Goal: Information Seeking & Learning: Learn about a topic

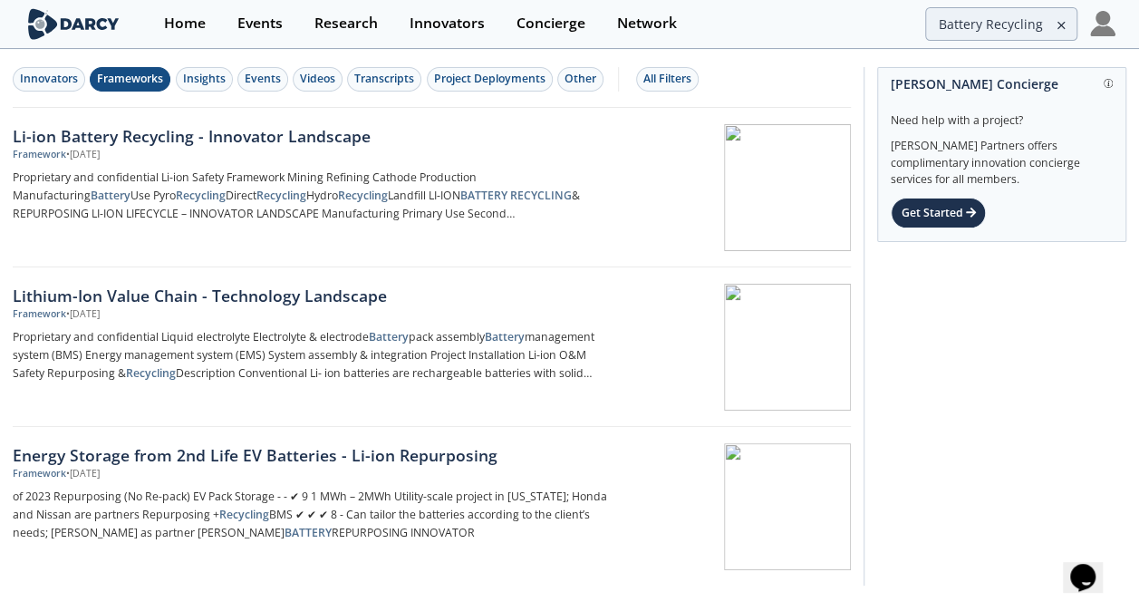
click at [1066, 30] on icon at bounding box center [1061, 25] width 13 height 22
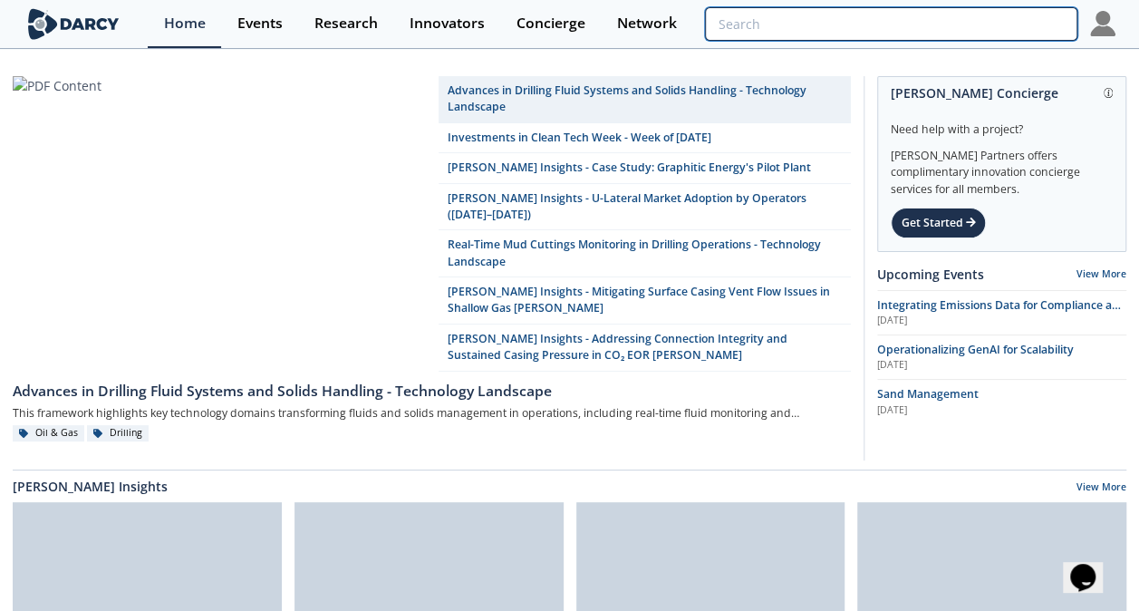
click at [1027, 26] on input "search" at bounding box center [890, 24] width 371 height 34
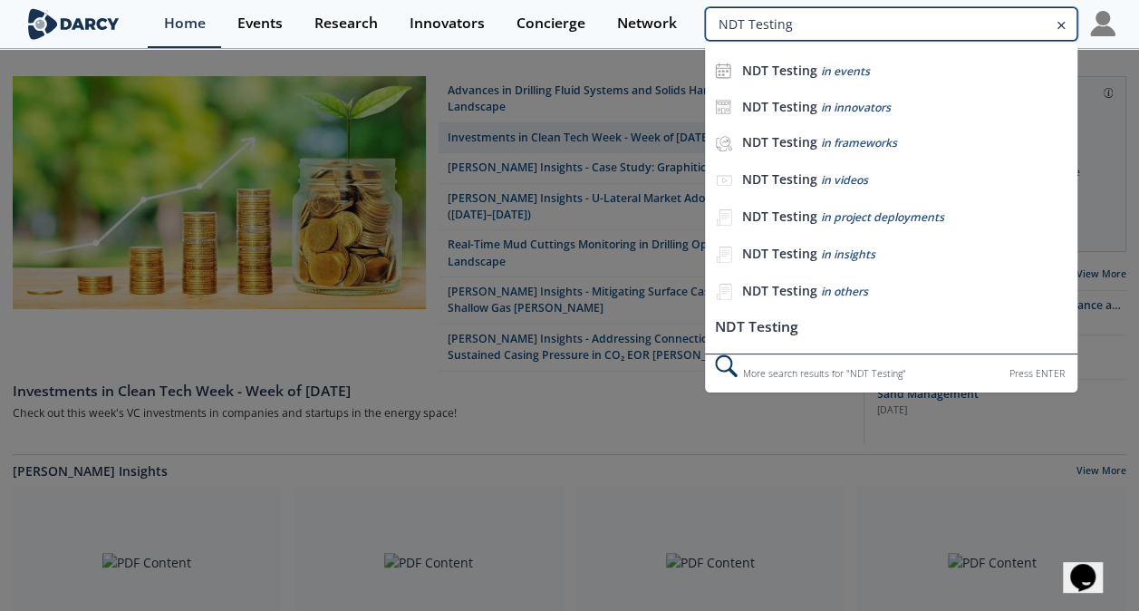
type input "NDT Testing"
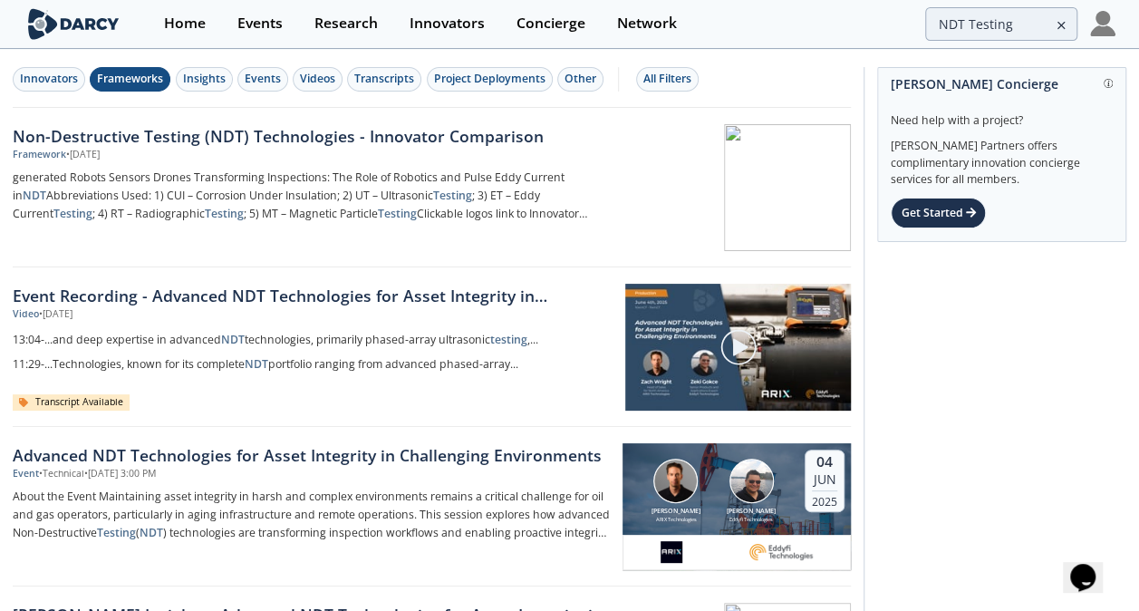
click at [125, 87] on button "Frameworks" at bounding box center [130, 79] width 81 height 24
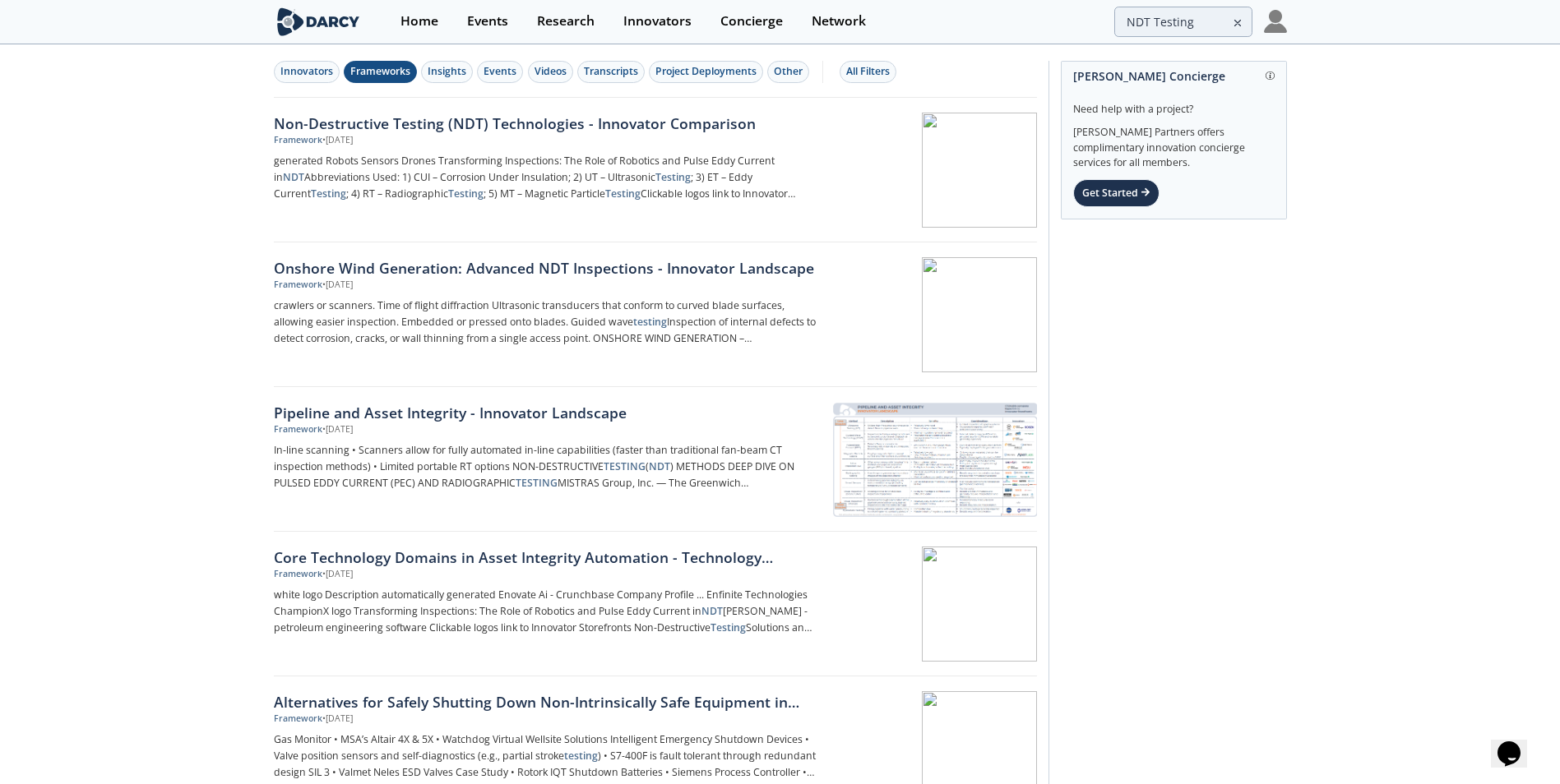
click at [1045, 431] on div "[PERSON_NAME] Concierge Need help with a project? [PERSON_NAME] Partners offers…" at bounding box center [1167, 514] width 239 height 906
click at [1045, 429] on div "[PERSON_NAME] Concierge Need help with a project? [PERSON_NAME] Partners offers…" at bounding box center [1167, 514] width 239 height 906
click at [897, 110] on link "Non-Destructive Testing (NDT) Technologies - Innovator Comparison Framework • […" at bounding box center [655, 170] width 763 height 144
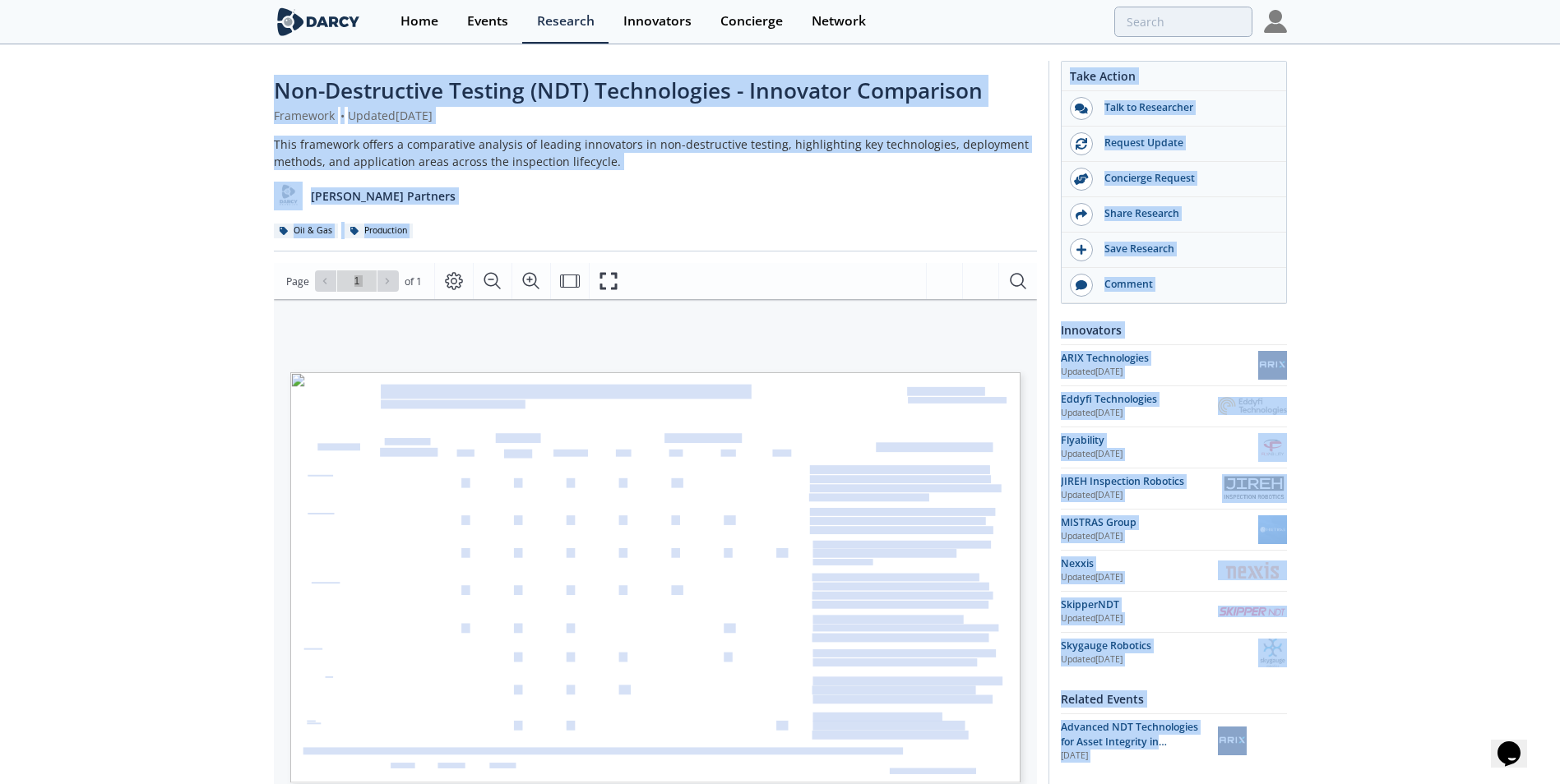
click at [190, 226] on div "Non-Destructive Testing (NDT) Technologies - Innovator Comparison Framework • U…" at bounding box center [780, 634] width 1560 height 1177
click at [201, 211] on div "Non-Destructive Testing (NDT) Technologies - Innovator Comparison Framework • U…" at bounding box center [780, 634] width 1560 height 1177
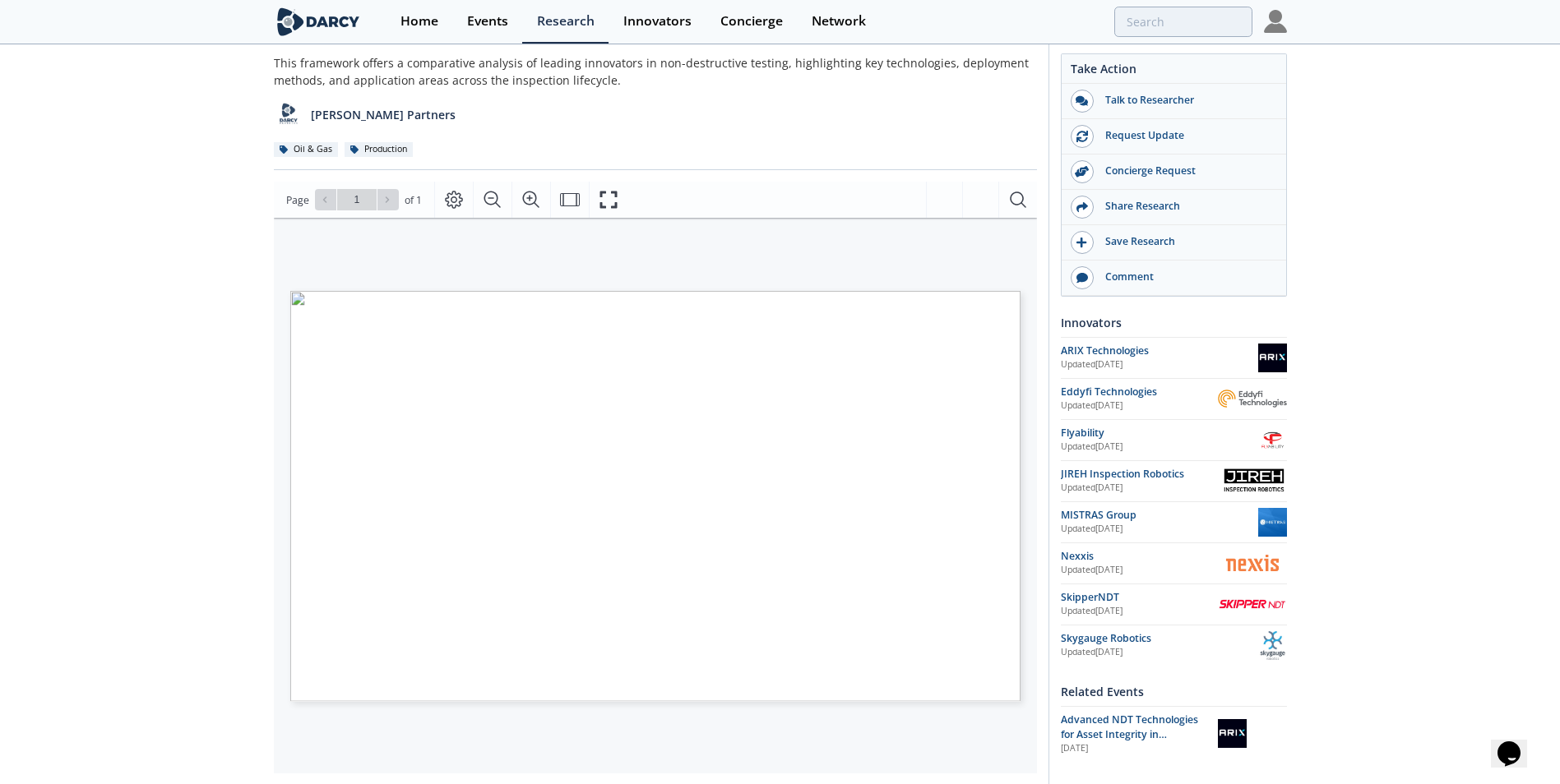
scroll to position [83, 0]
type input "NDT Testing"
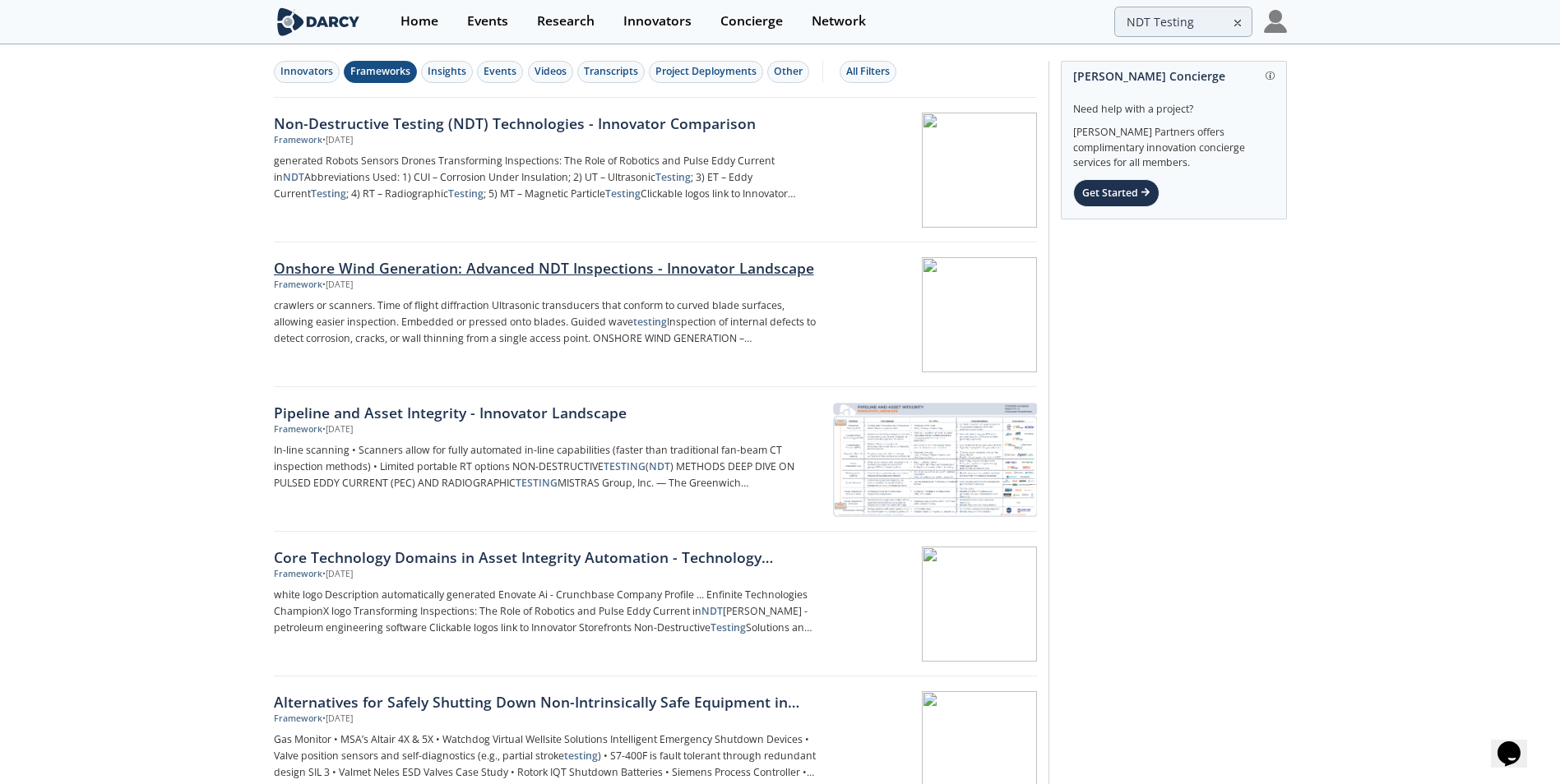
click at [896, 295] on div at bounding box center [933, 315] width 207 height 115
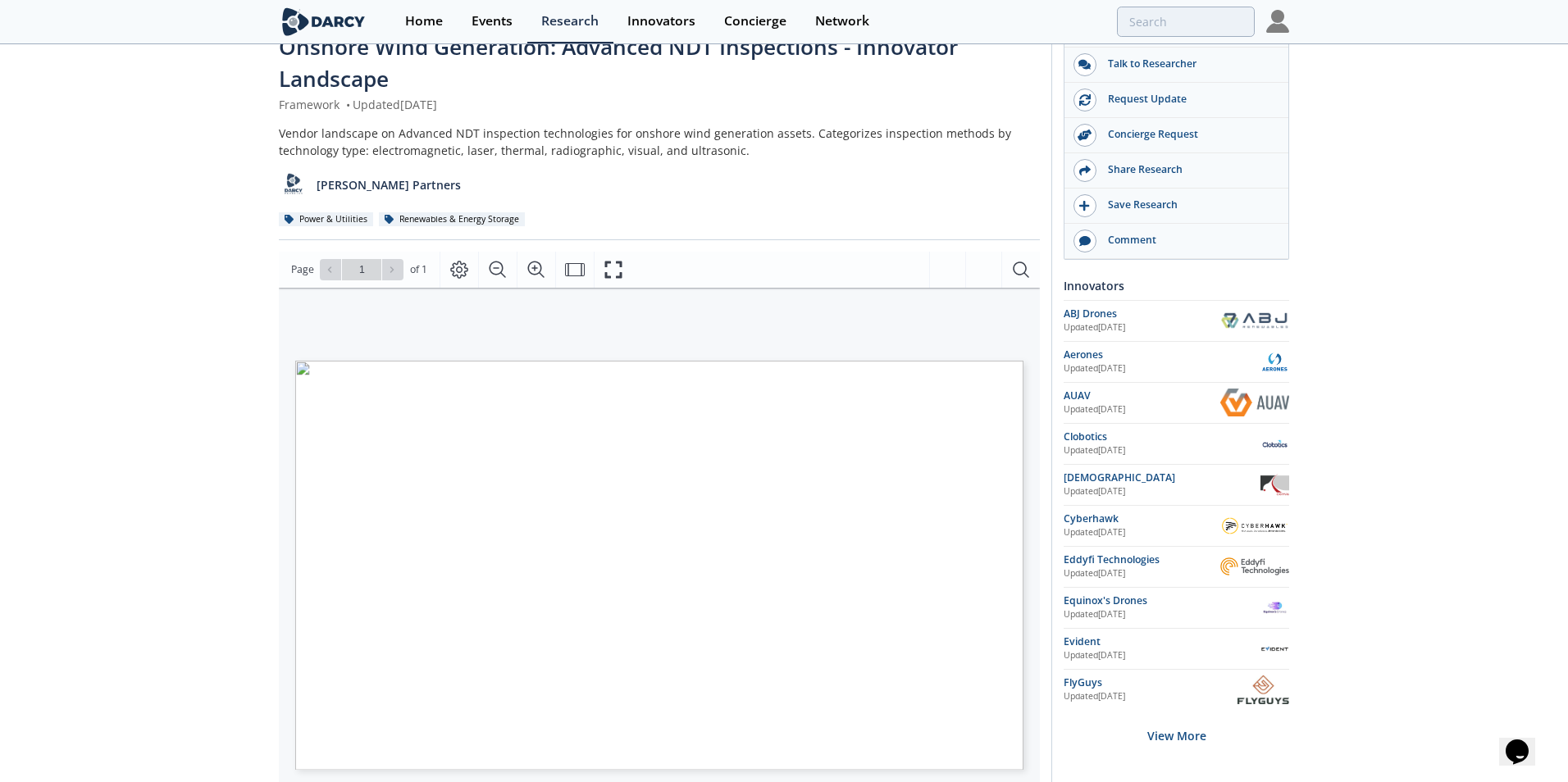
scroll to position [82, 0]
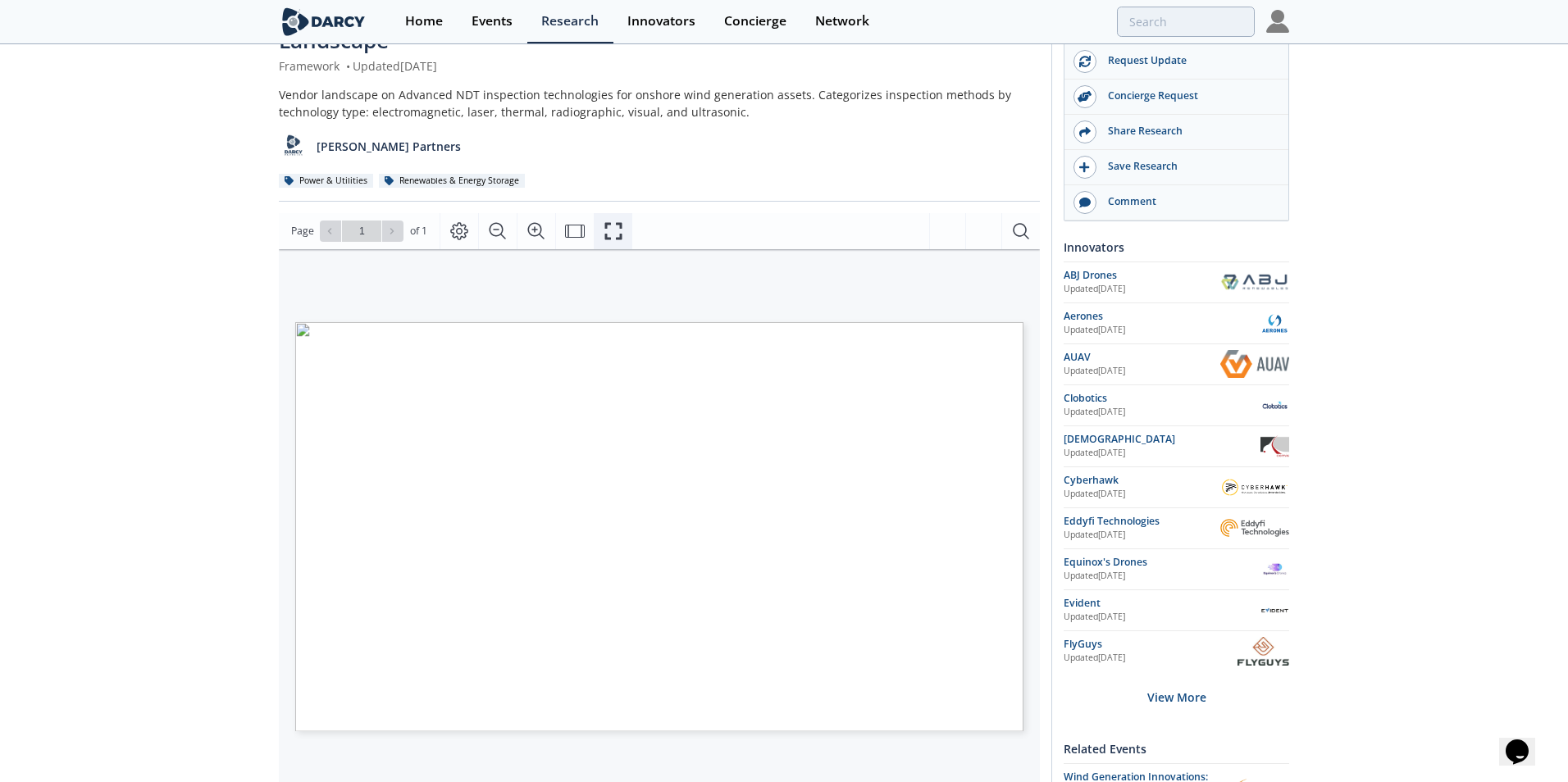
click at [613, 234] on icon "Fullscreen" at bounding box center [614, 232] width 20 height 20
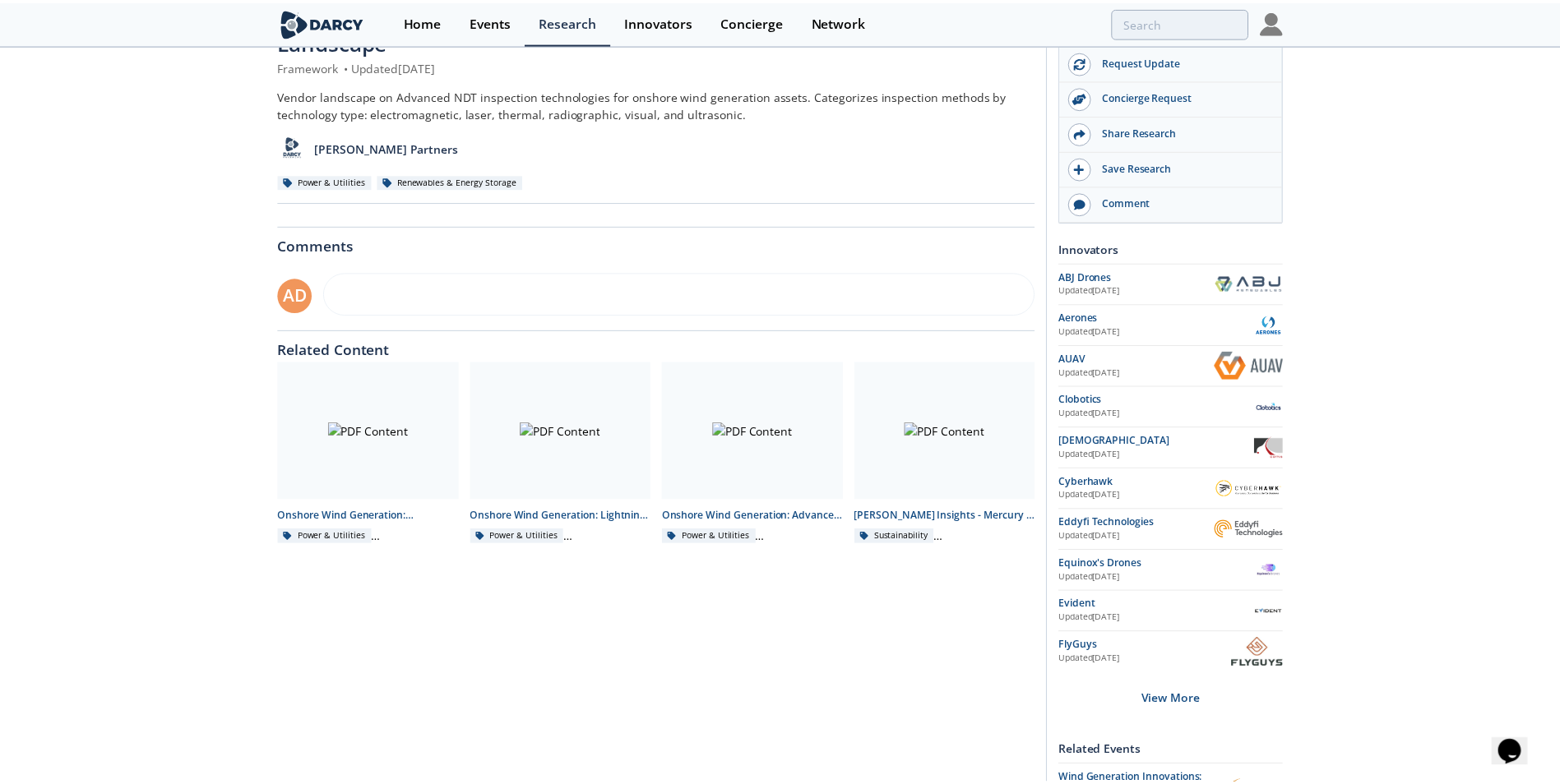
scroll to position [0, 0]
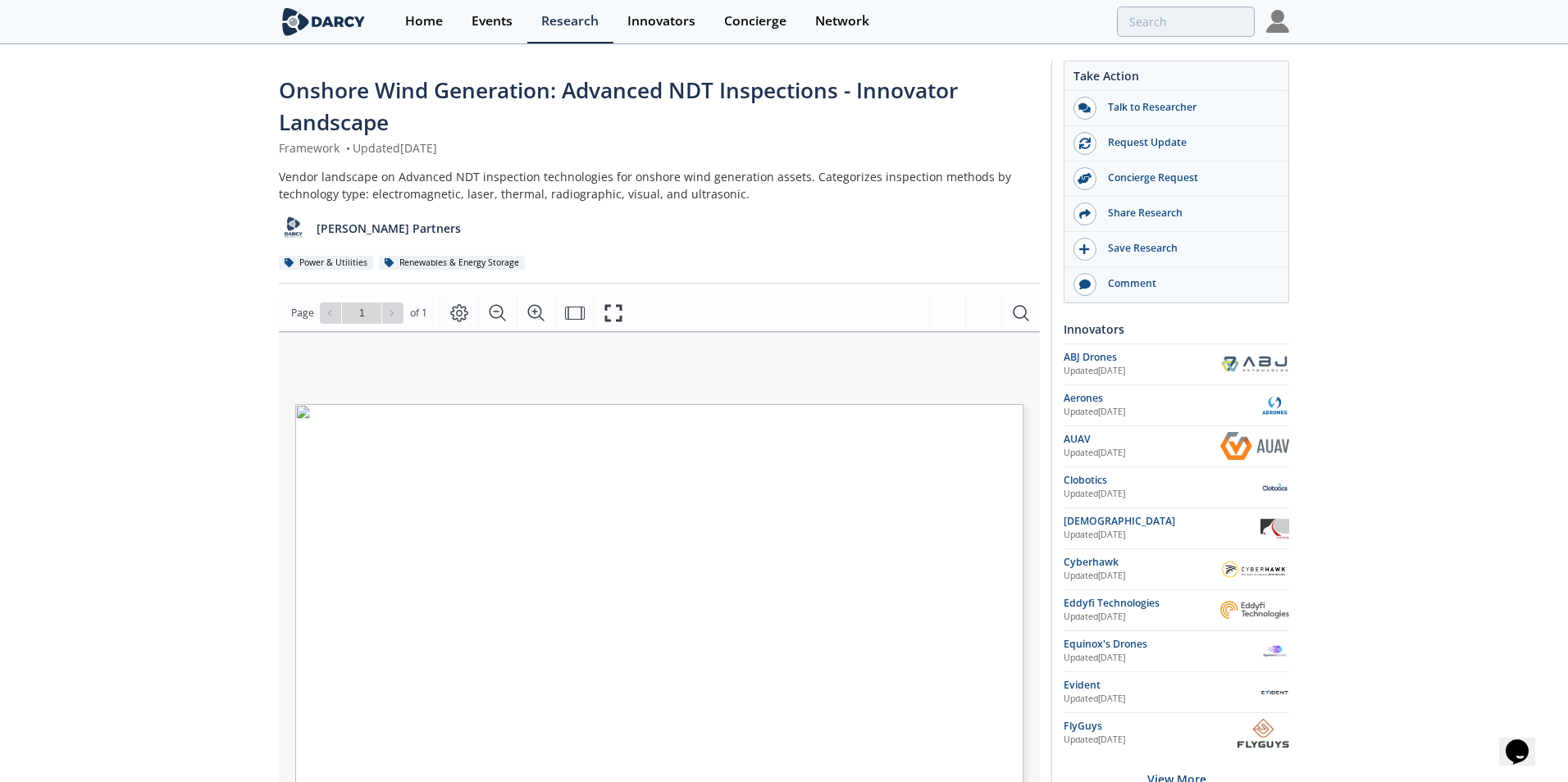
click at [701, 501] on span "Page 1" at bounding box center [1096, 793] width 1451 height 723
type input "NDT Testing"
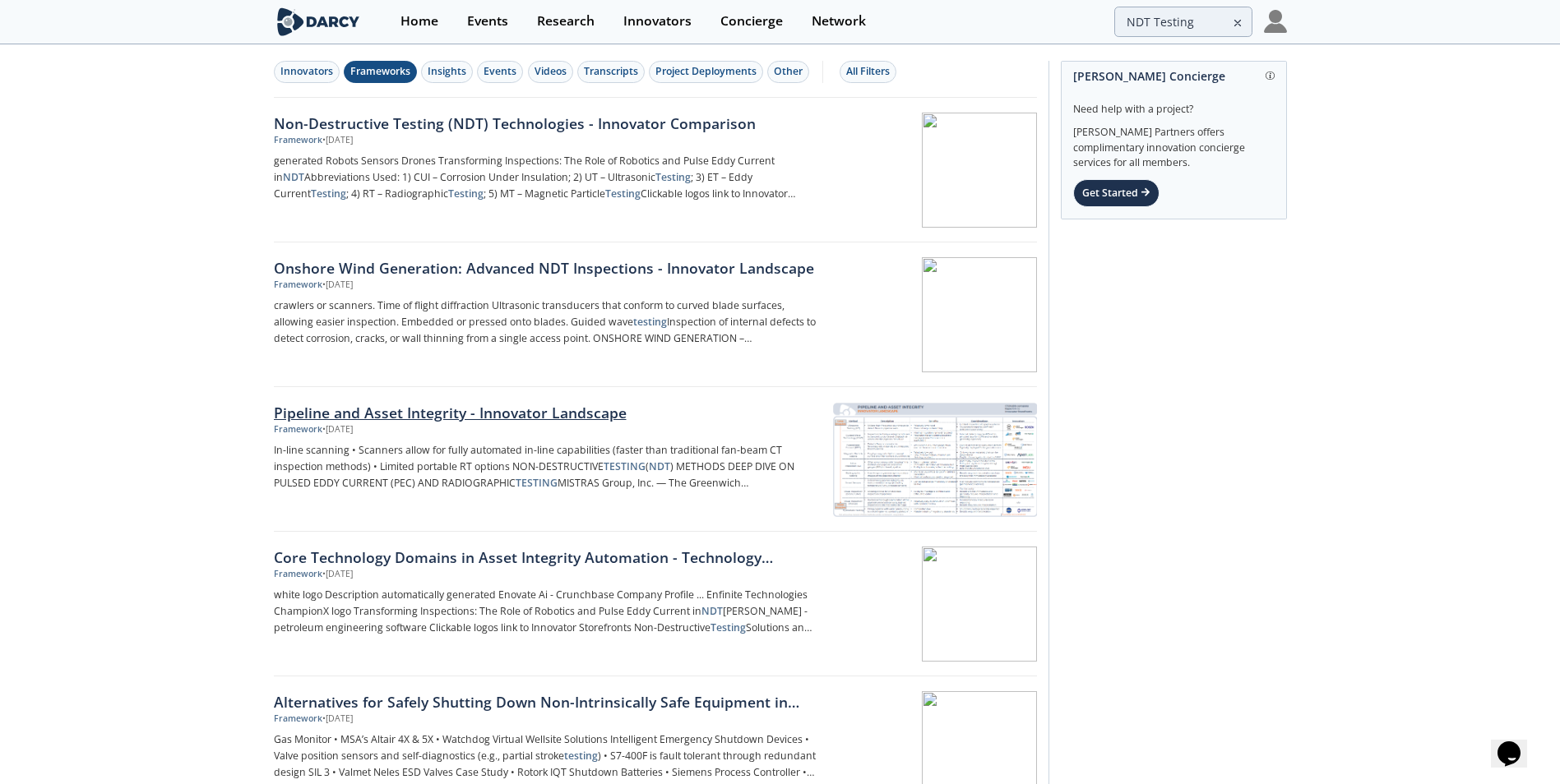
click at [914, 438] on div at bounding box center [933, 459] width 207 height 115
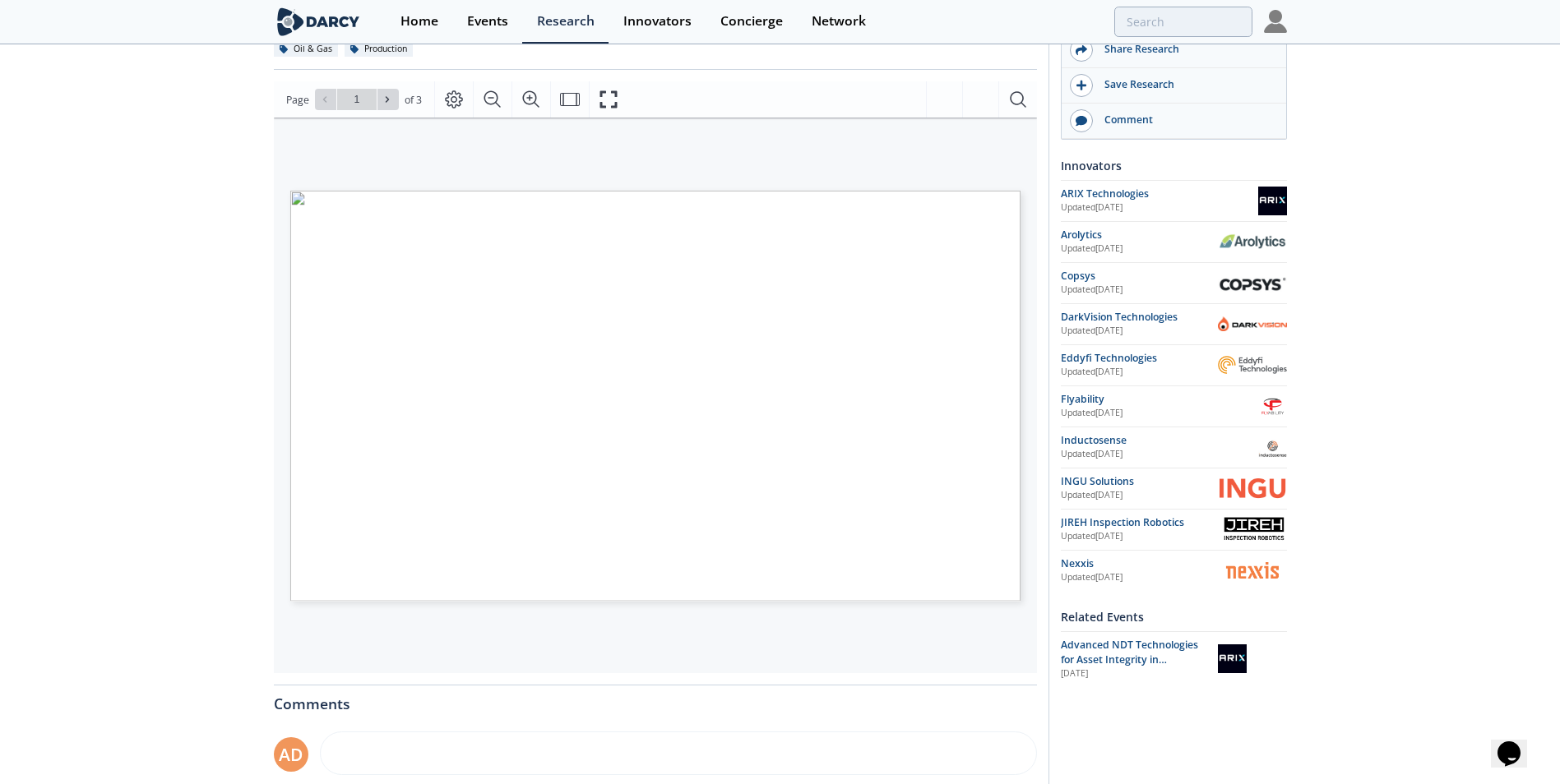
scroll to position [247, 0]
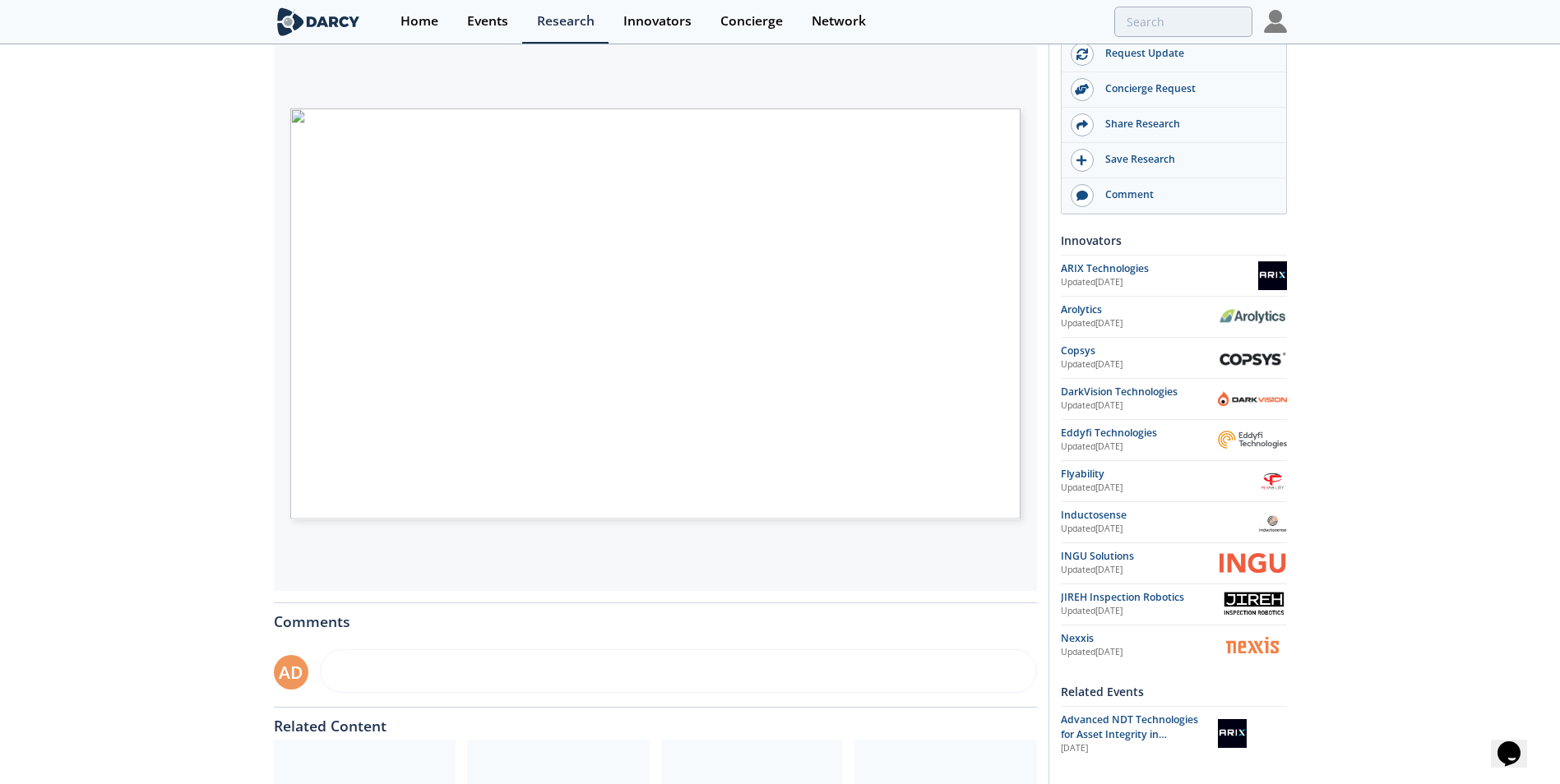
type input "NDT Testing"
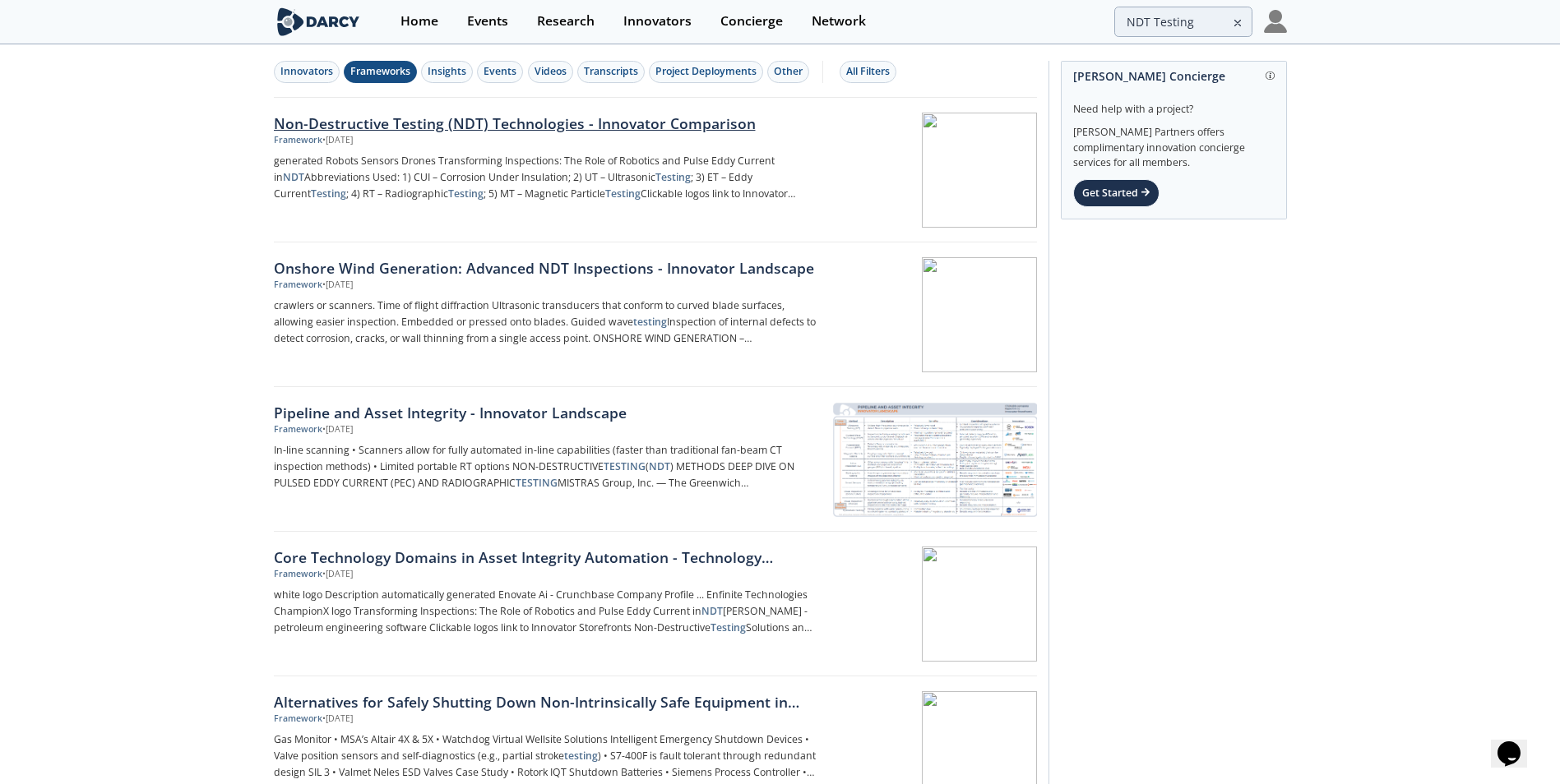
click at [927, 174] on div at bounding box center [933, 170] width 207 height 115
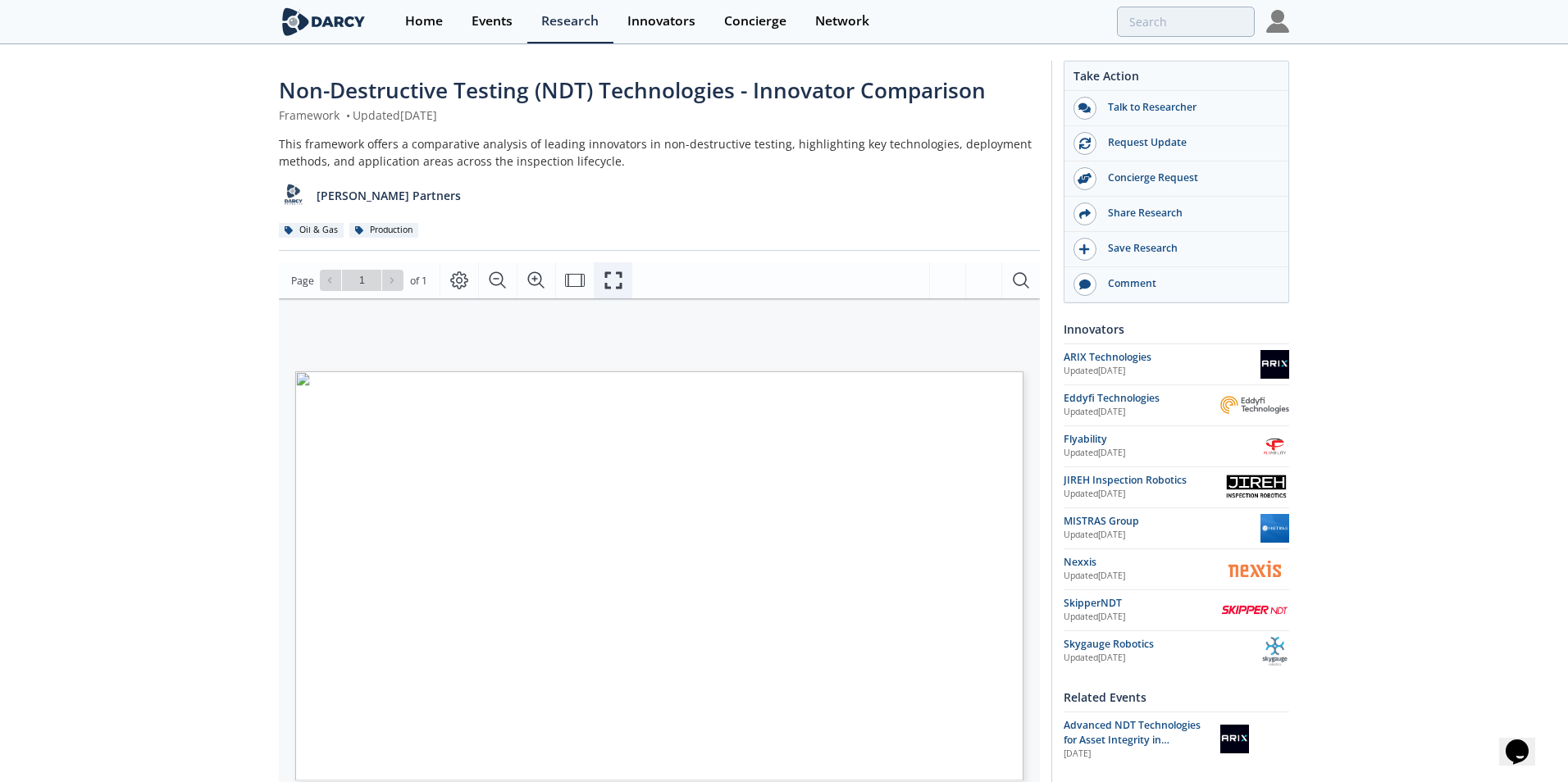
click at [615, 271] on icon "Fullscreen" at bounding box center [614, 281] width 20 height 20
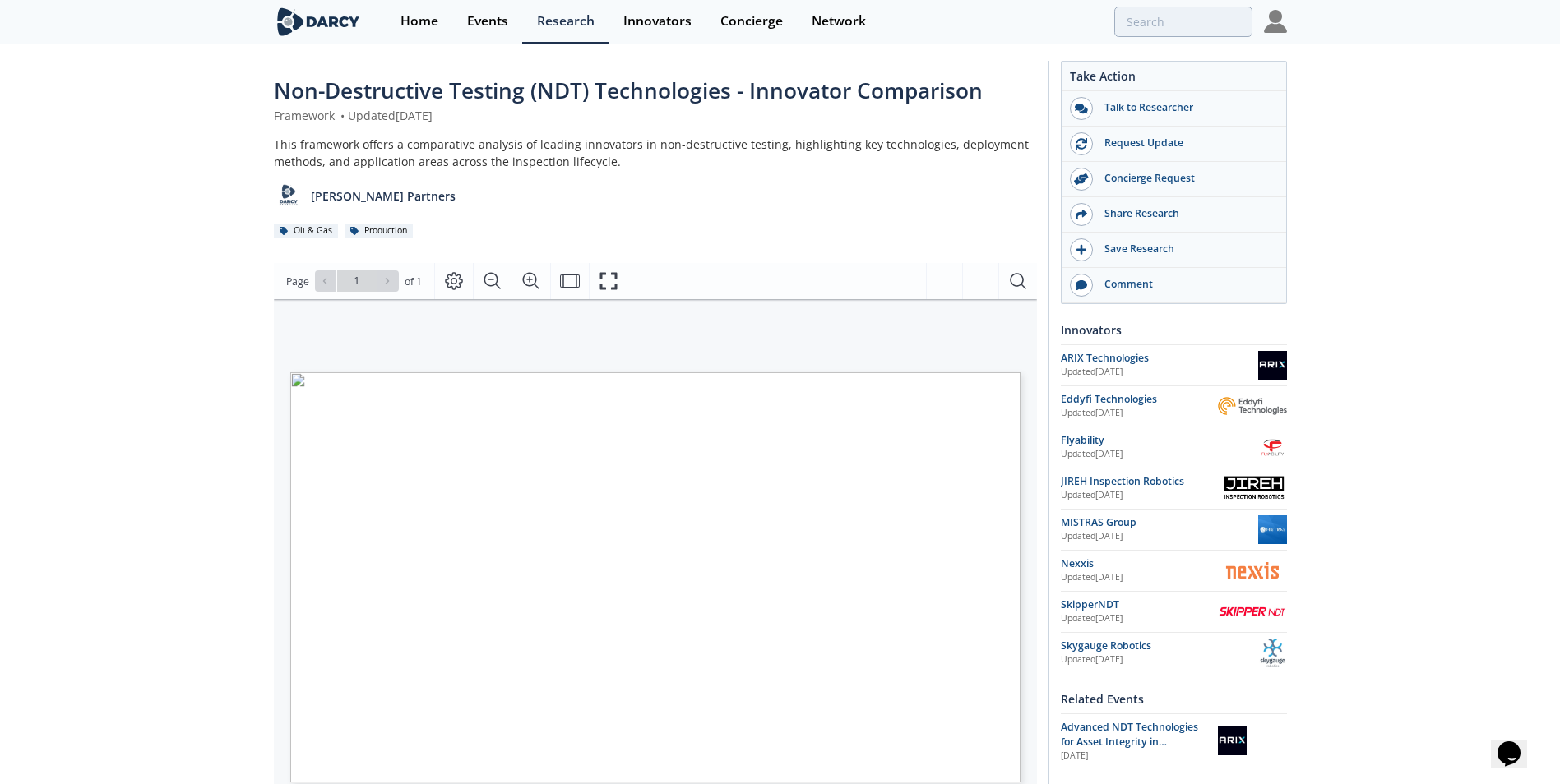
click at [191, 368] on div "Non-Destructive Testing (NDT) Technologies - Innovator Comparison Framework • U…" at bounding box center [780, 634] width 1560 height 1177
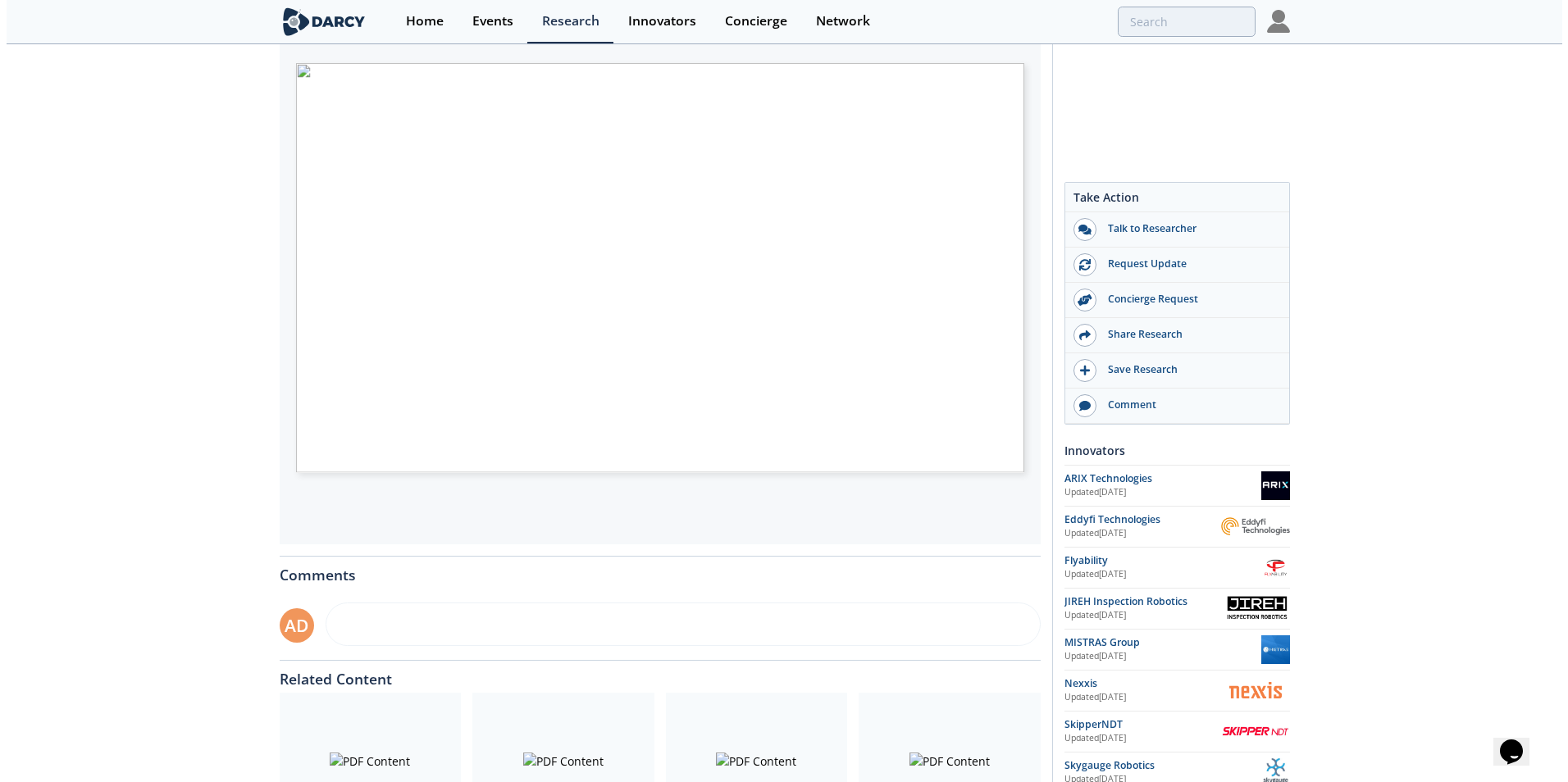
scroll to position [66, 0]
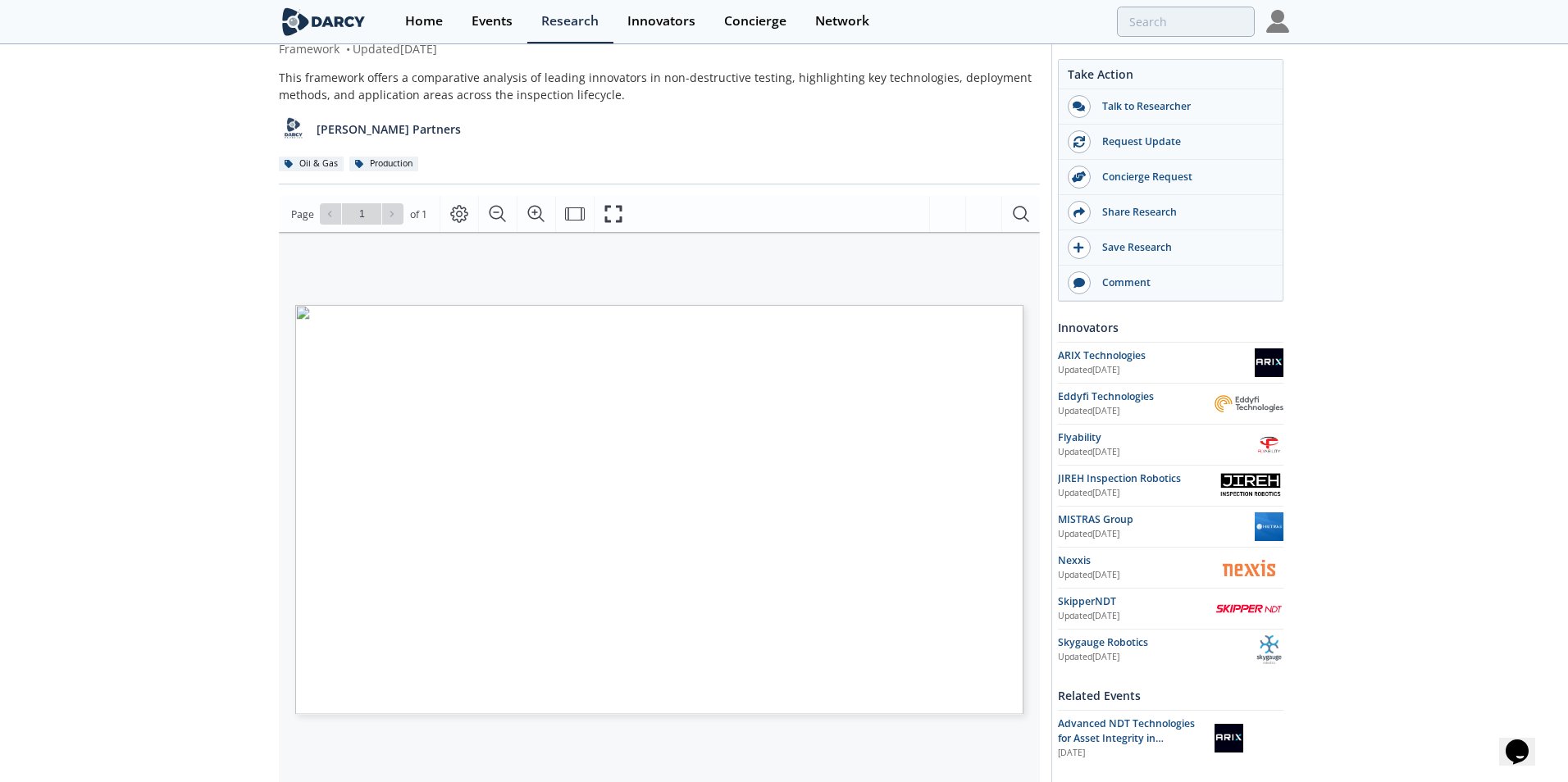
click at [607, 210] on icon "Fullscreen" at bounding box center [614, 215] width 20 height 20
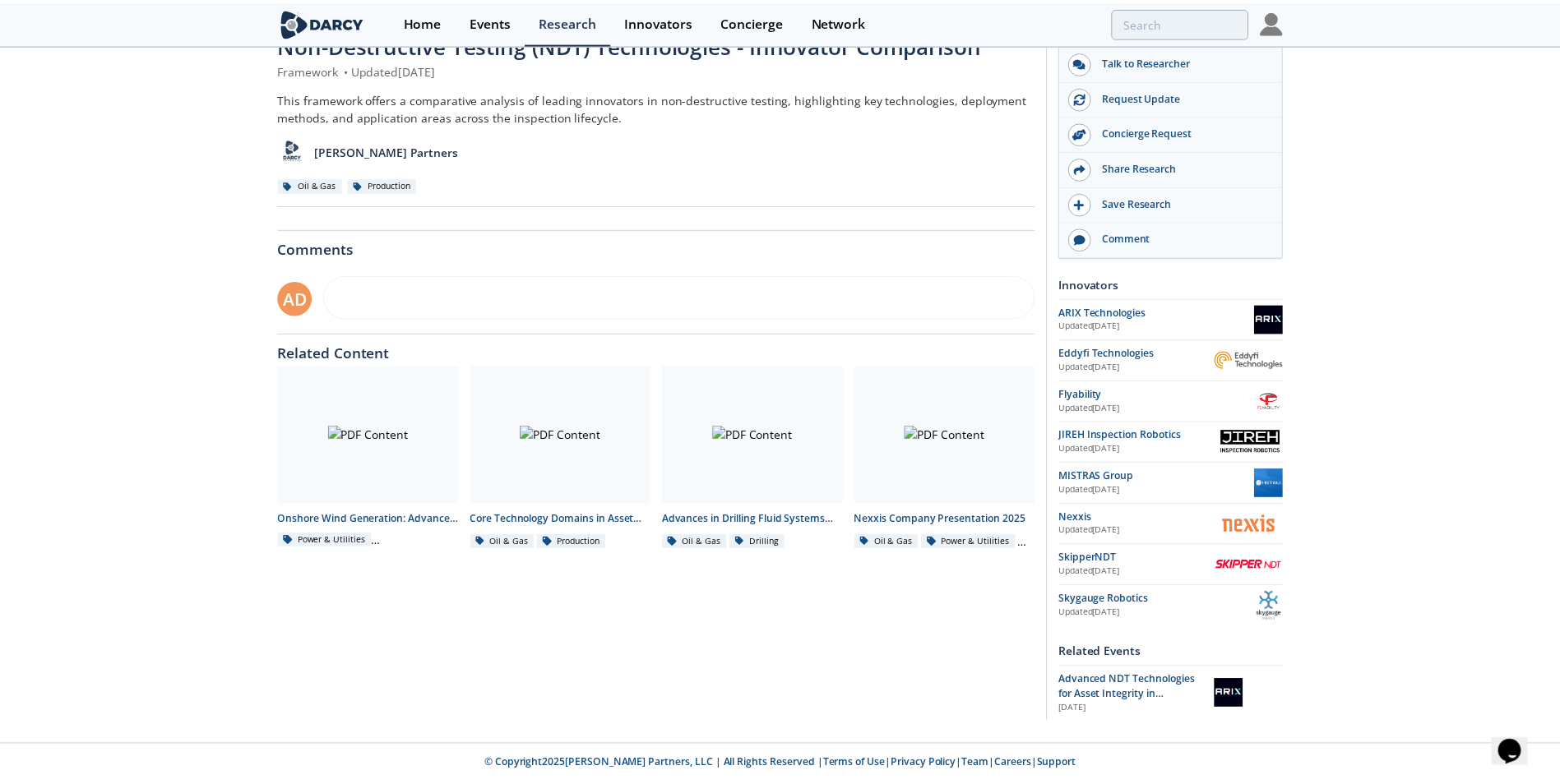
scroll to position [0, 0]
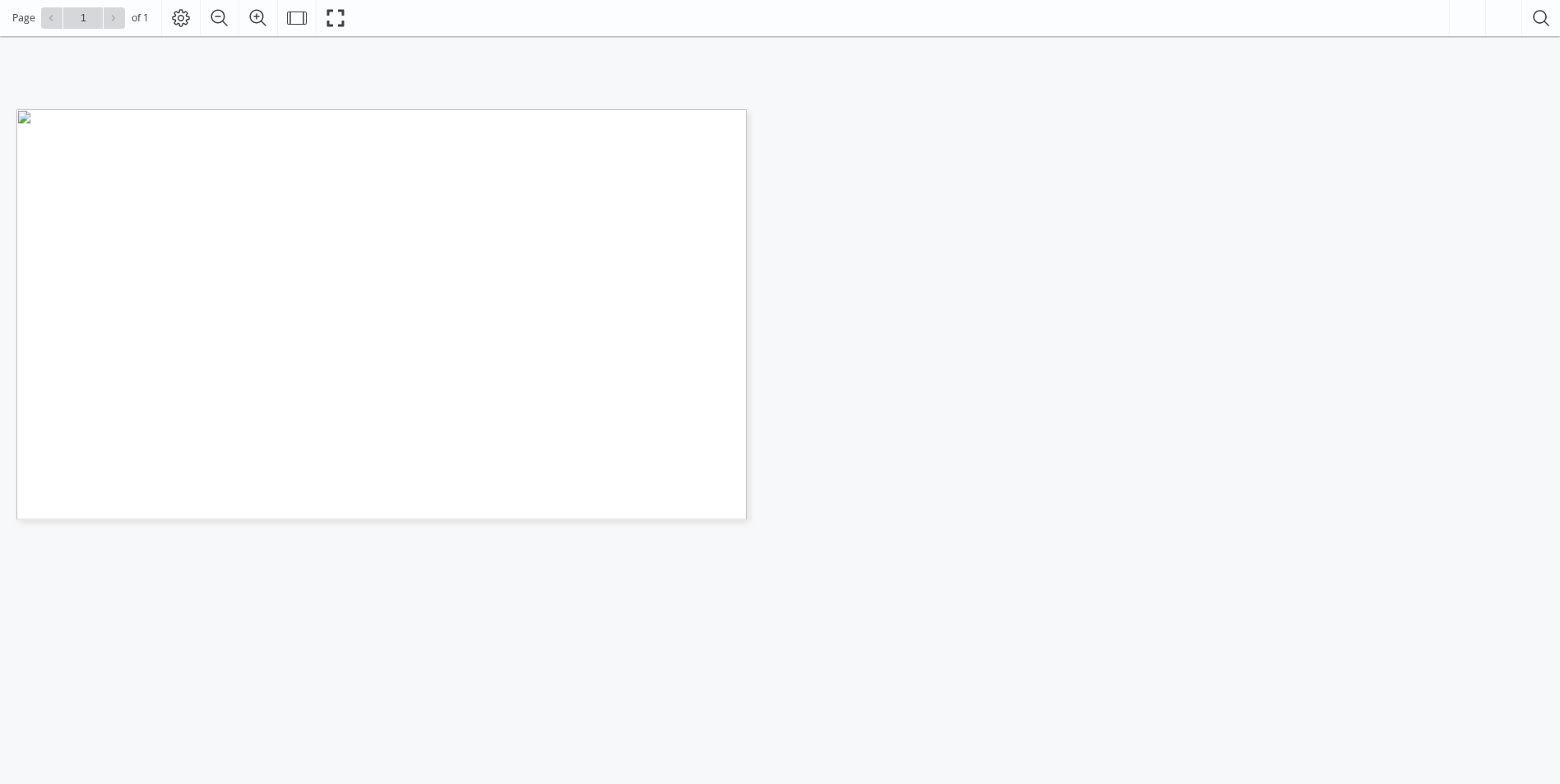
scroll to position [83, 0]
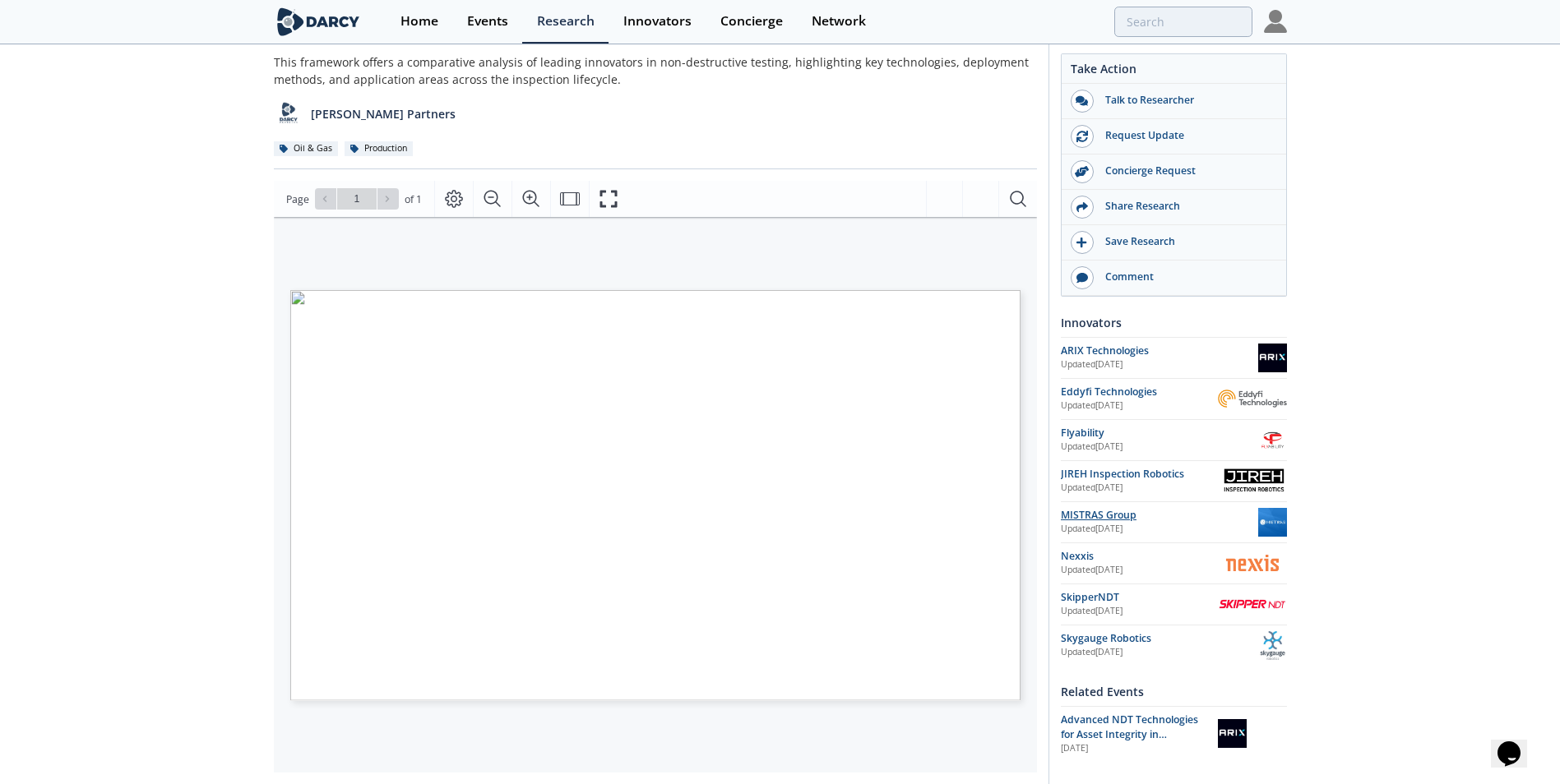
click at [1045, 512] on div "MISTRAS Group" at bounding box center [1159, 515] width 197 height 15
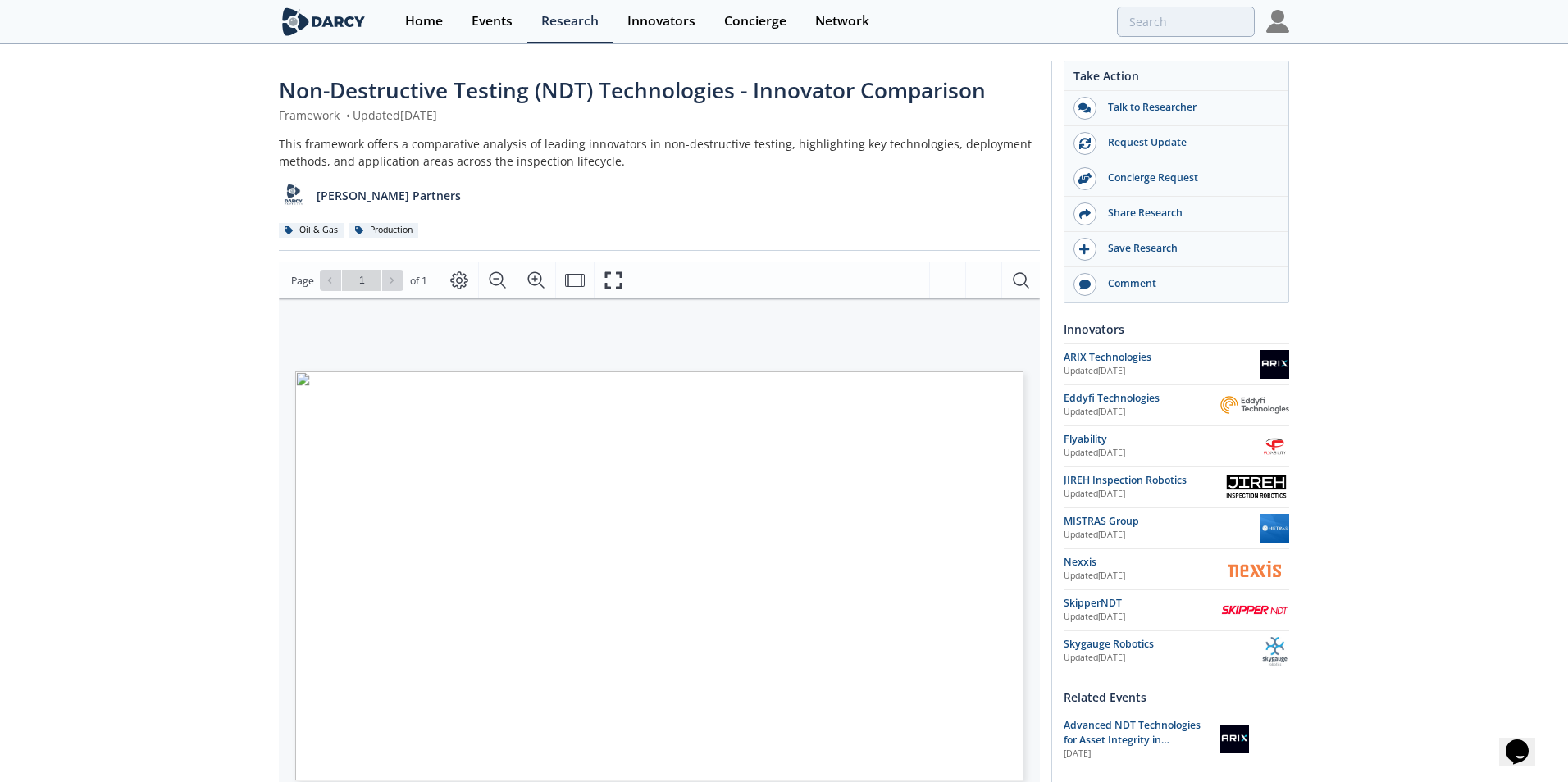
click at [608, 273] on icon "Fullscreen" at bounding box center [613, 281] width 17 height 17
type input "NDT Testing"
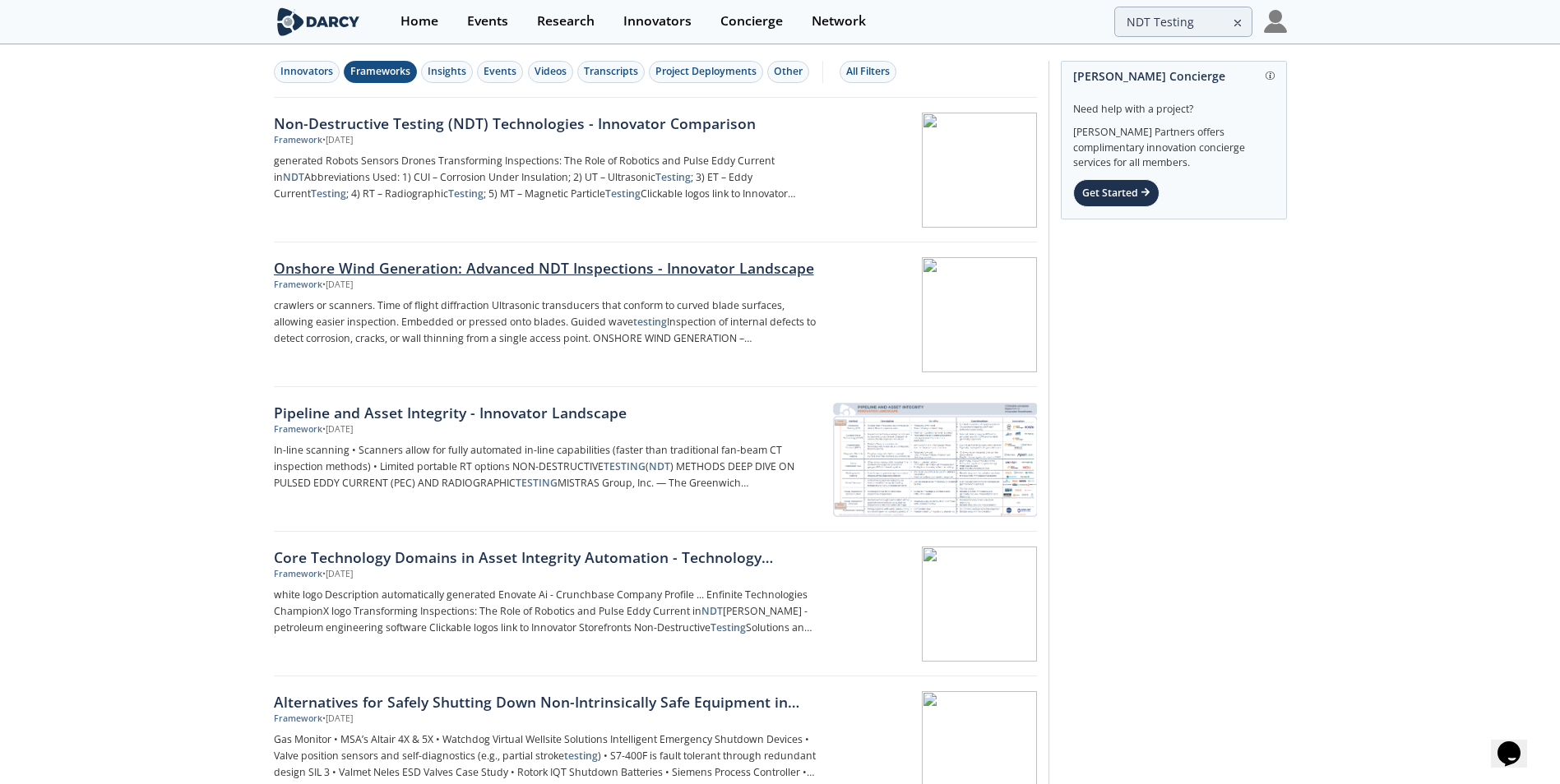
click at [913, 318] on div at bounding box center [933, 315] width 207 height 115
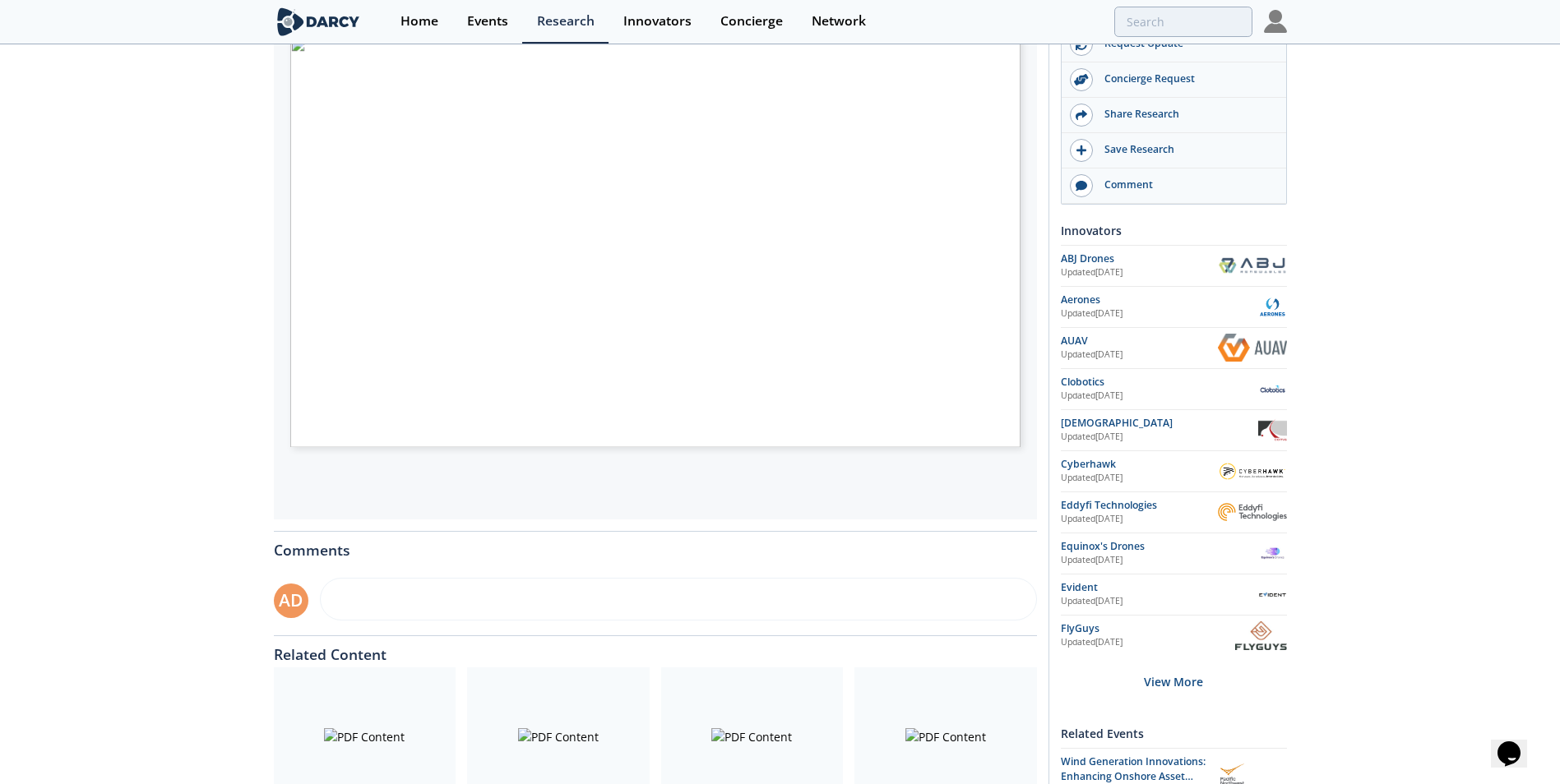
scroll to position [328, 0]
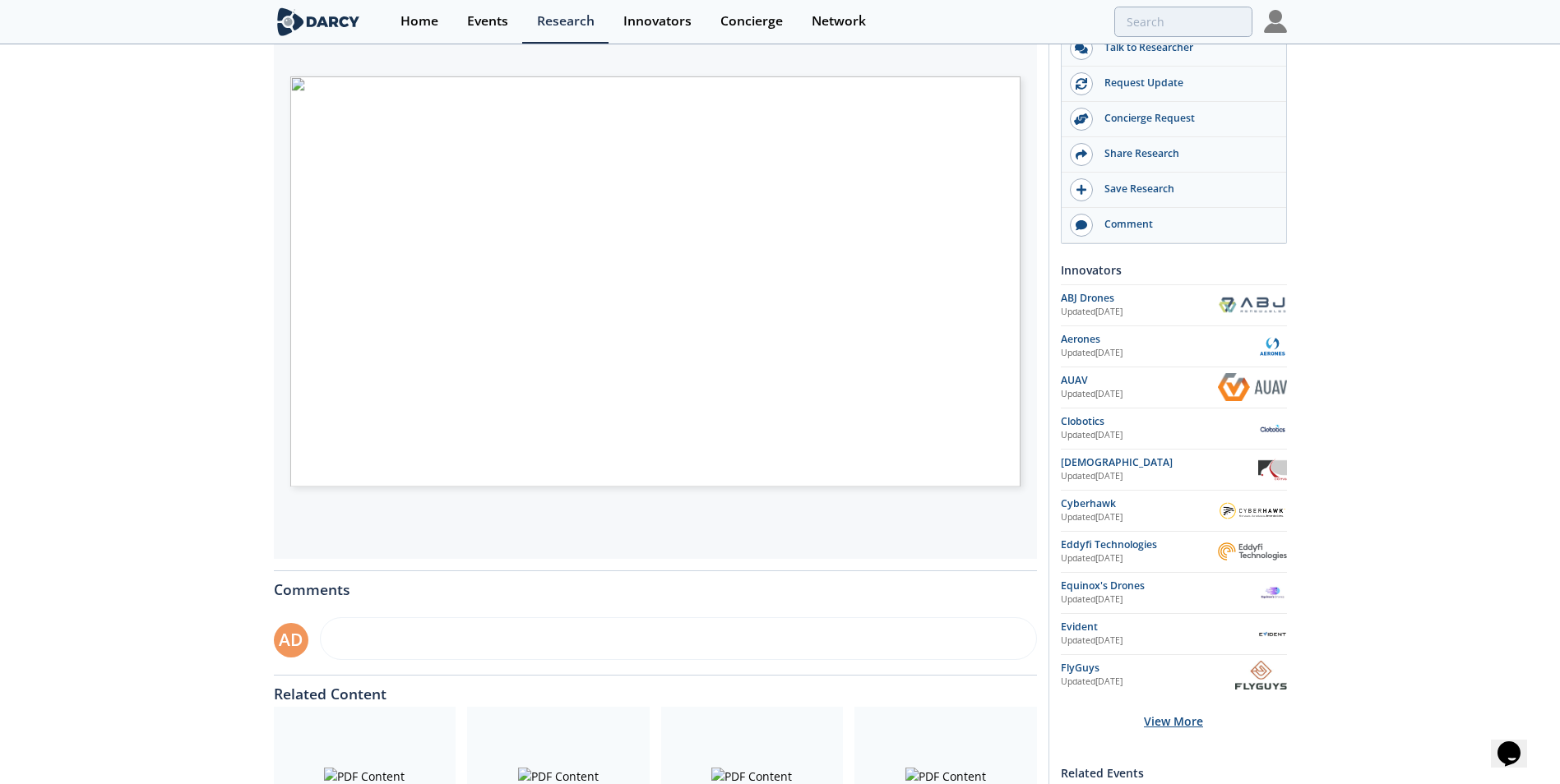
click at [1045, 527] on div "View More" at bounding box center [1173, 720] width 226 height 52
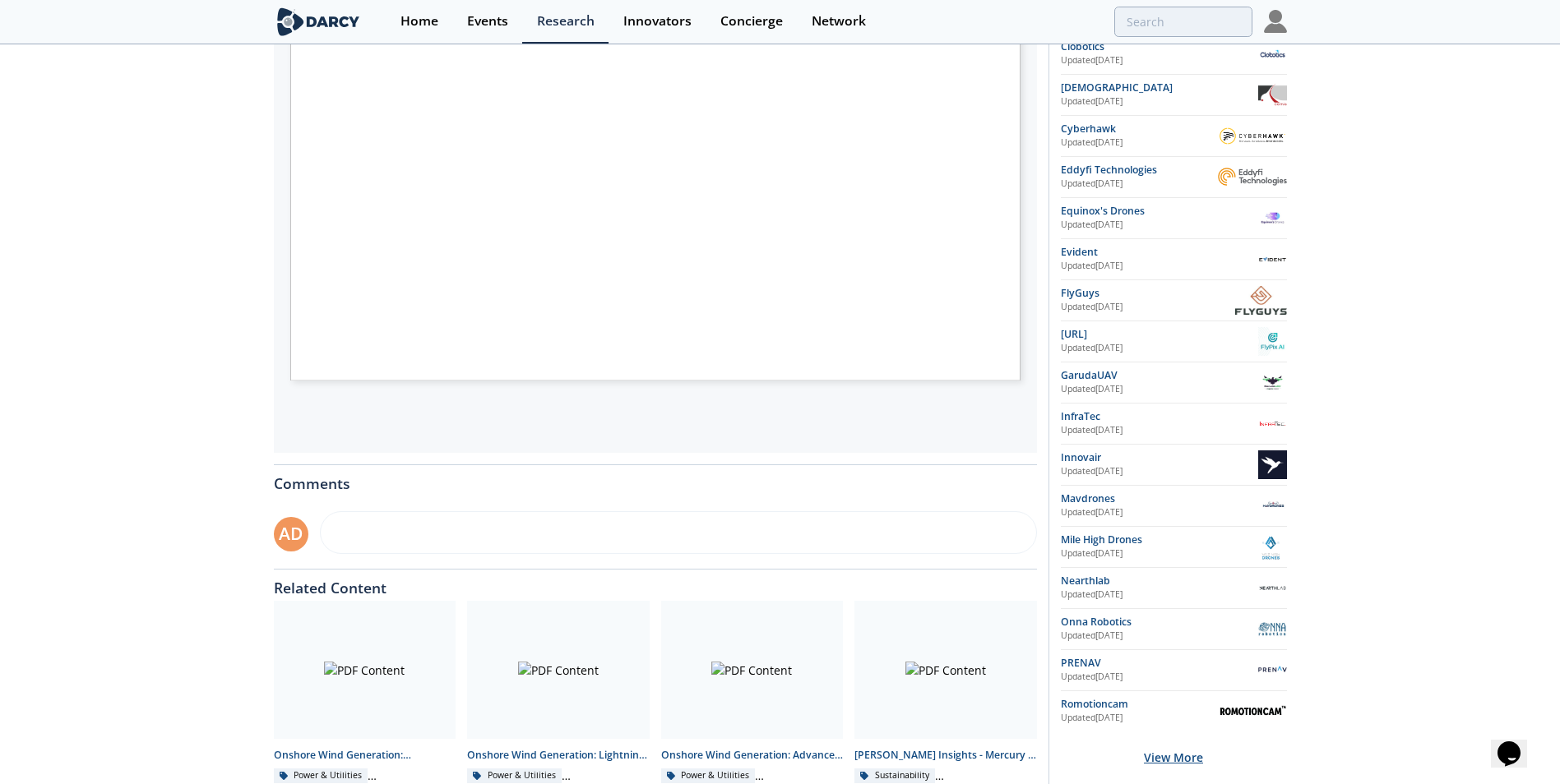
scroll to position [575, 0]
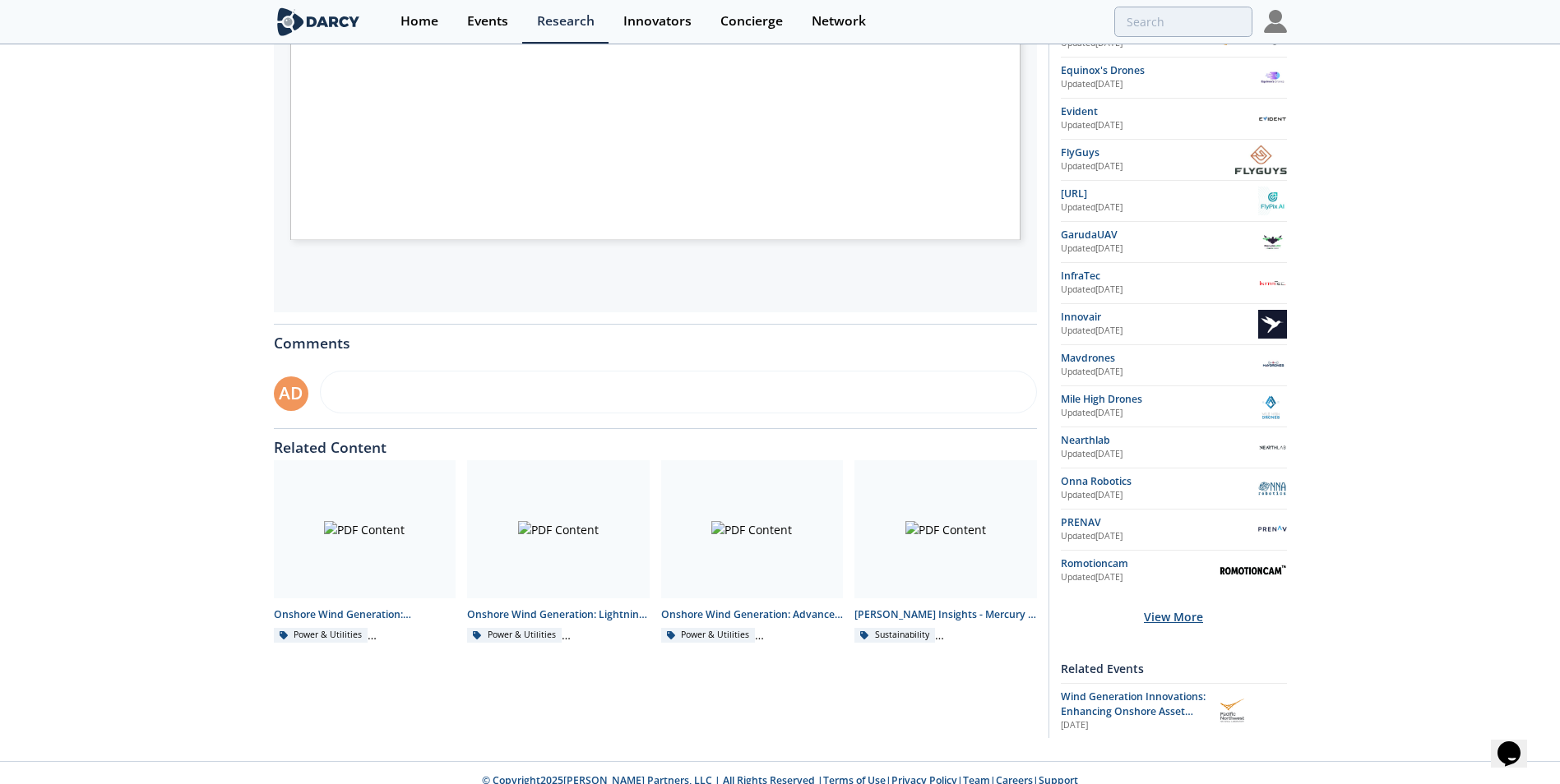
click at [1045, 527] on div "View More" at bounding box center [1173, 616] width 226 height 52
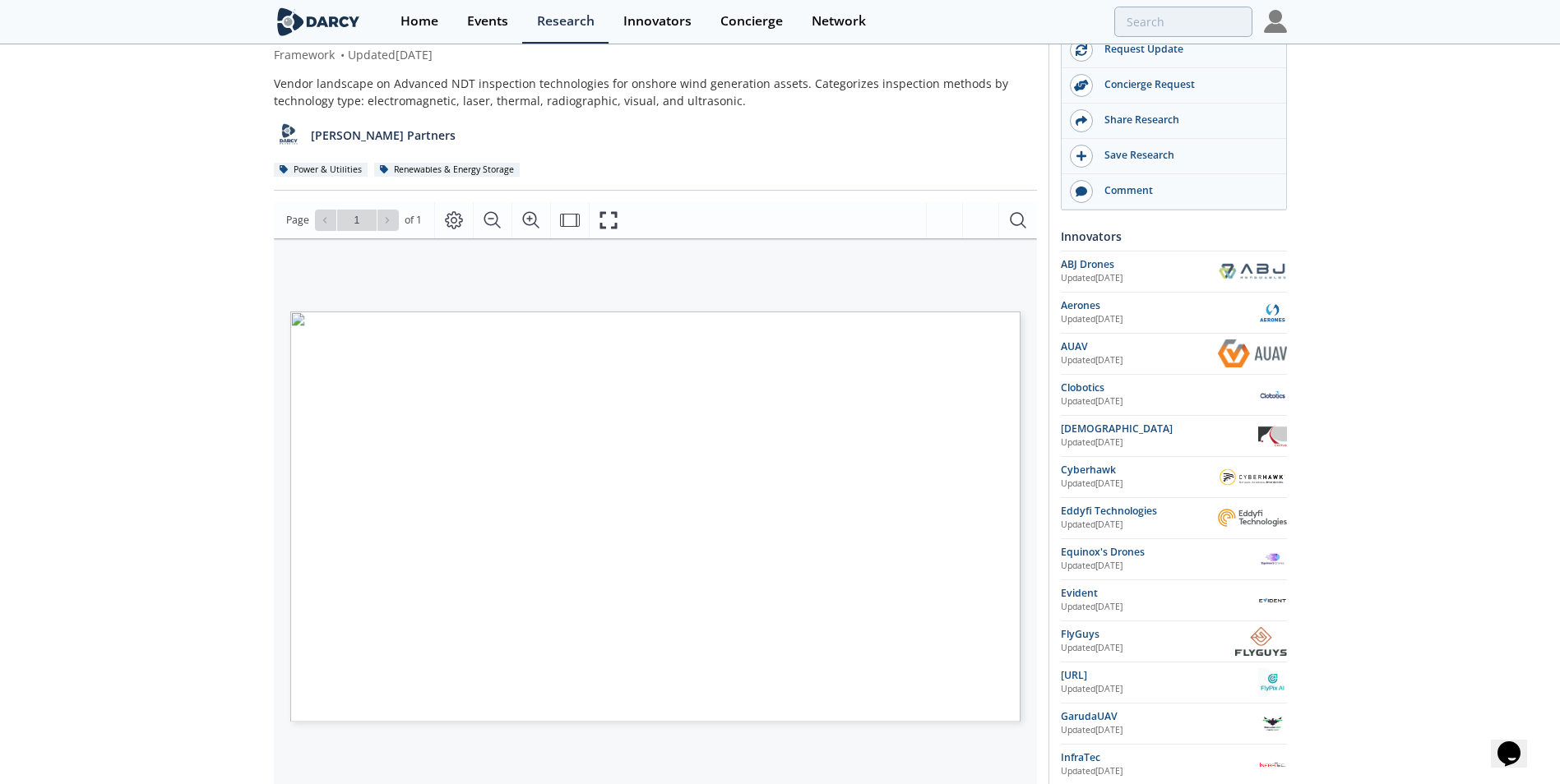
scroll to position [83, 0]
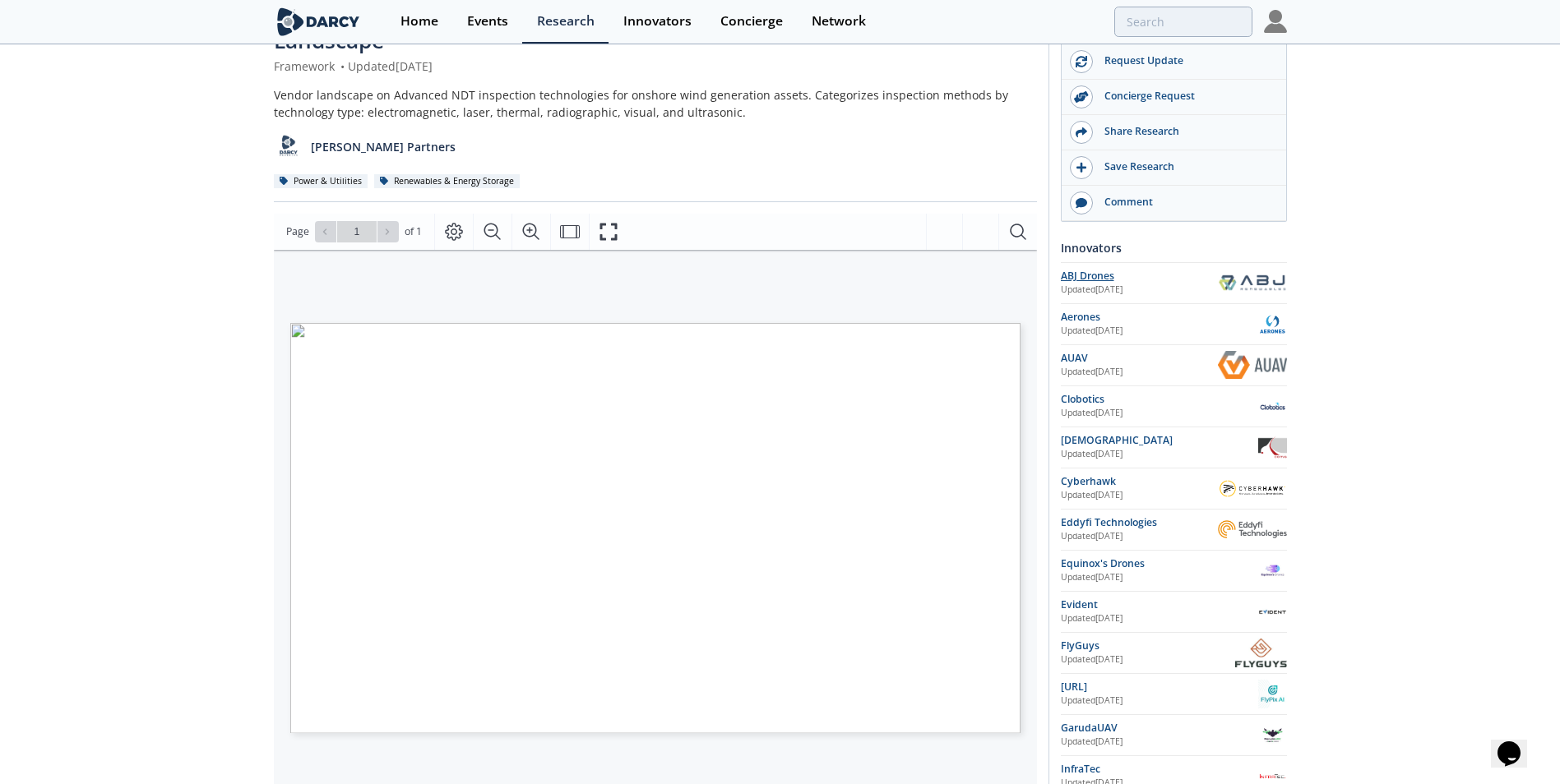
click at [1045, 274] on div "ABJ Drones" at bounding box center [1139, 276] width 157 height 15
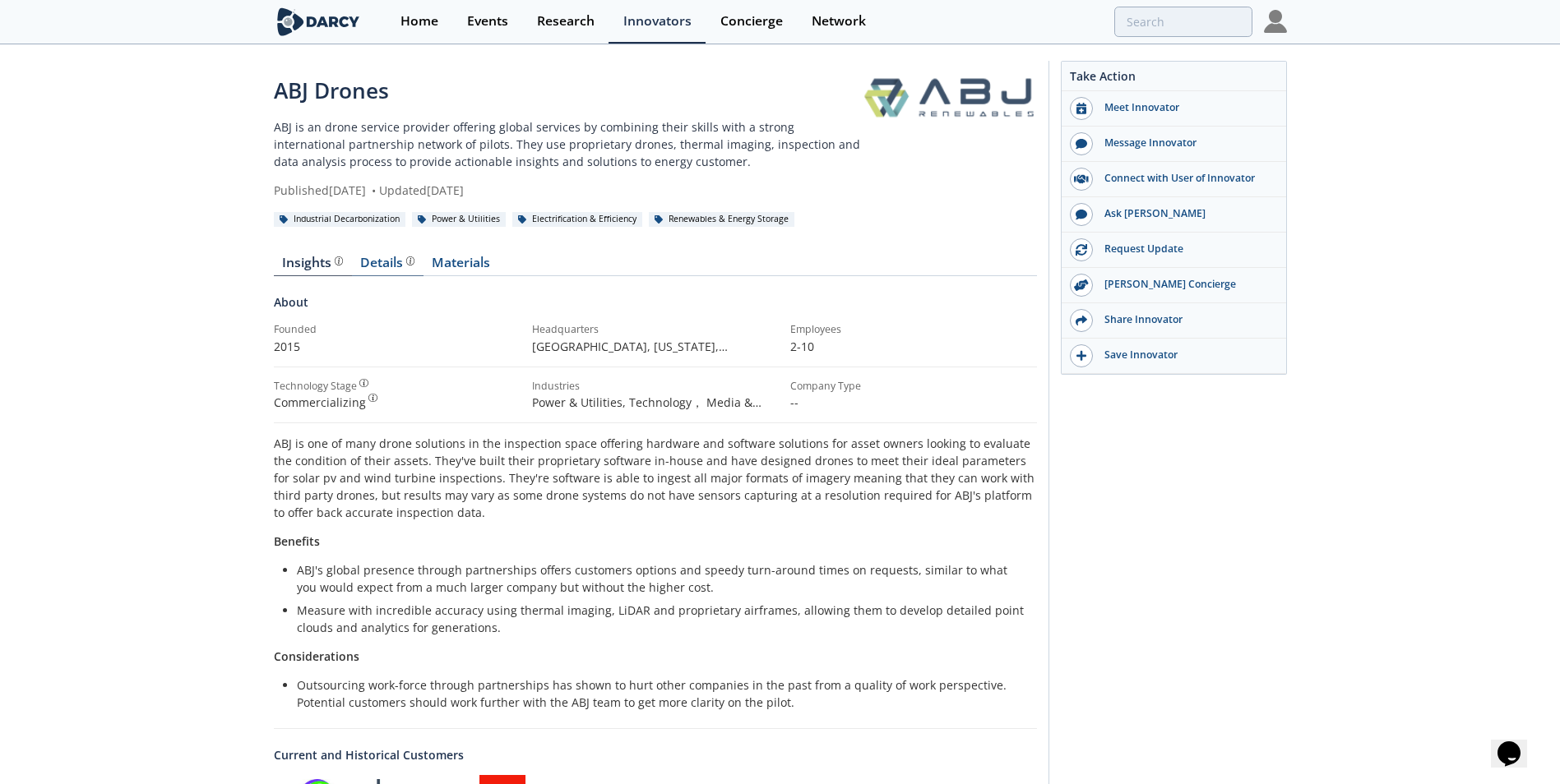
click at [352, 262] on link "Details" at bounding box center [388, 267] width 72 height 20
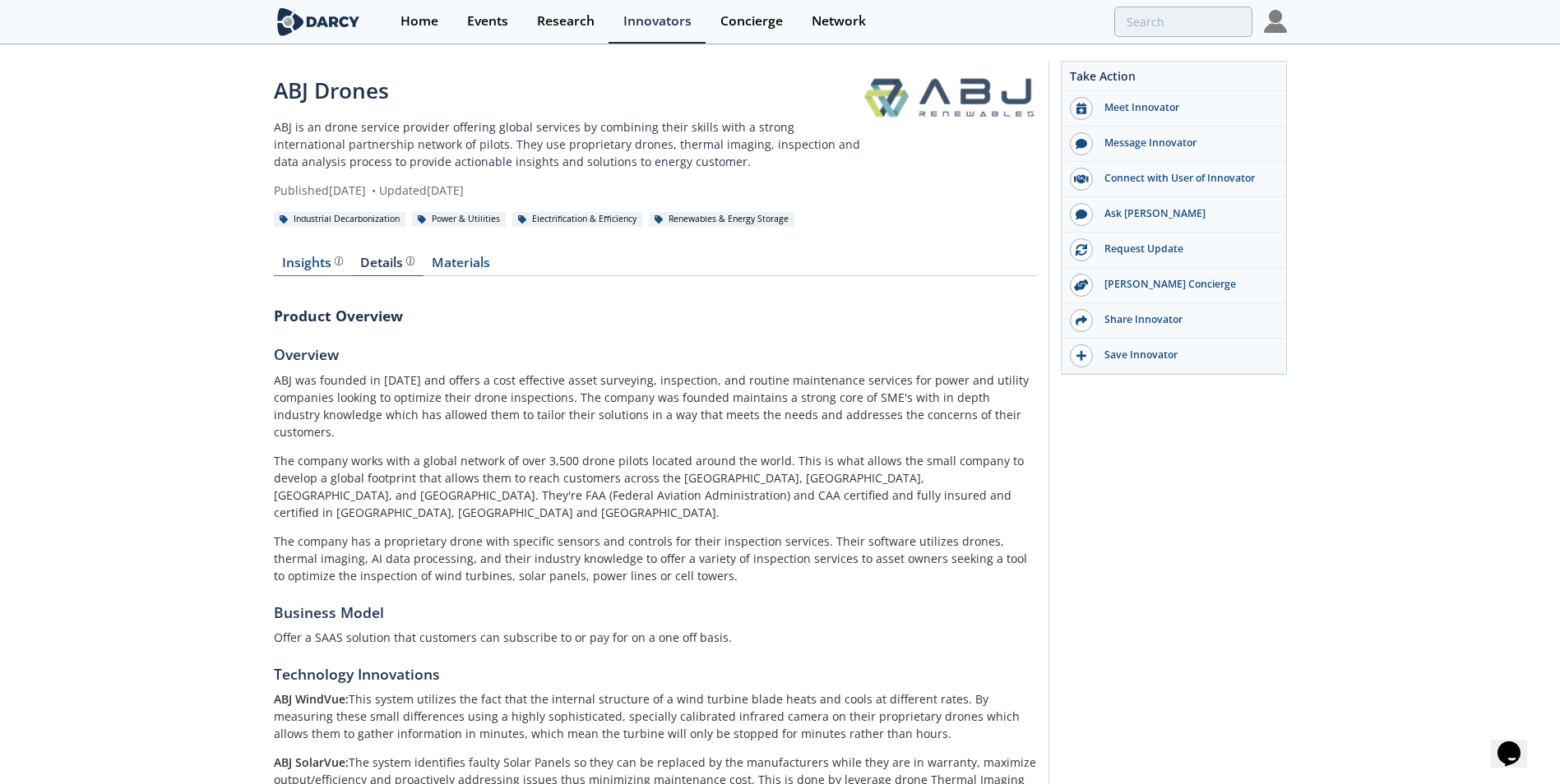
click at [328, 257] on div "Insights The [PERSON_NAME] Research team’s summarized opinion of the innovator,…" at bounding box center [312, 263] width 61 height 13
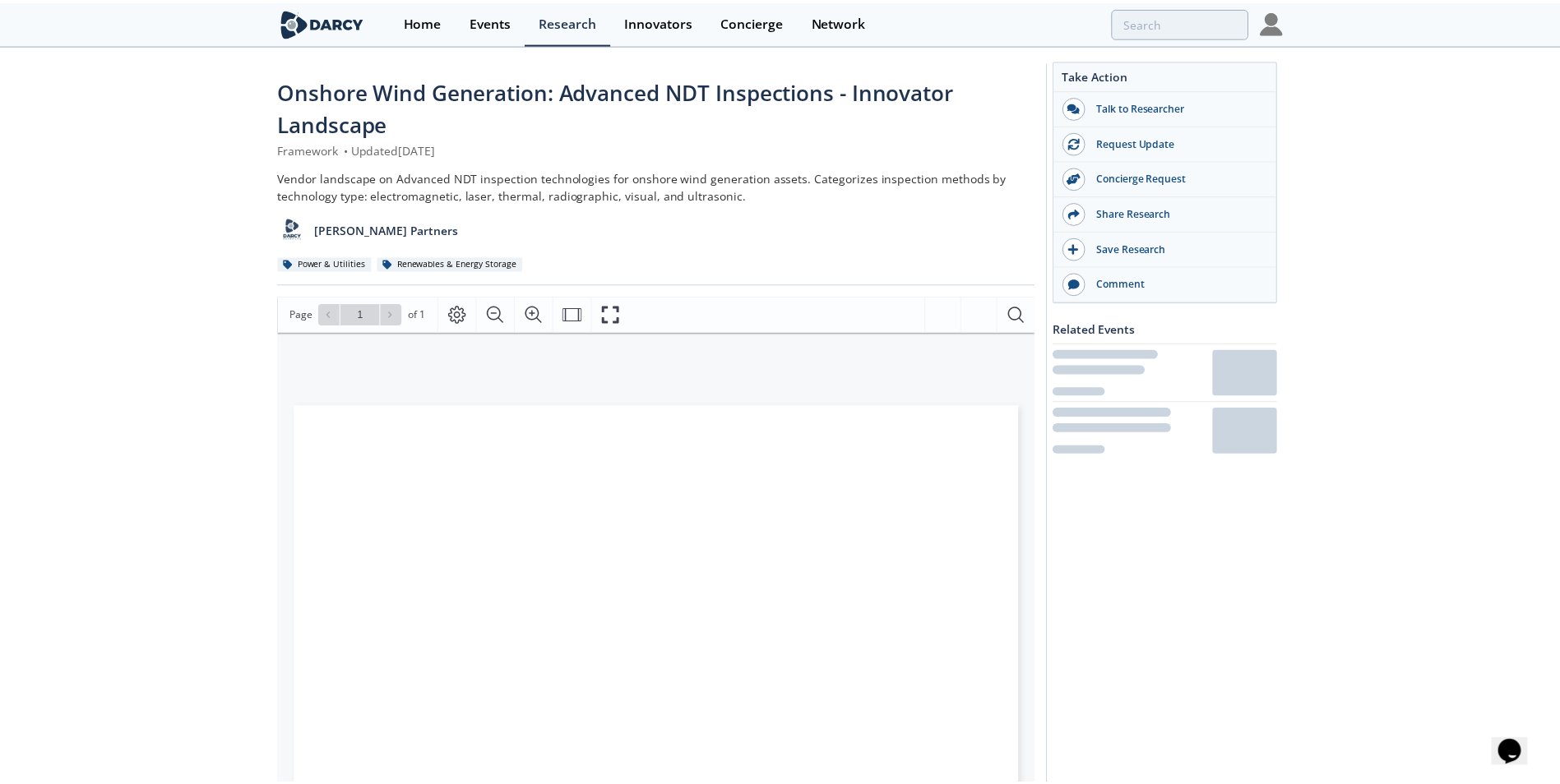
scroll to position [83, 0]
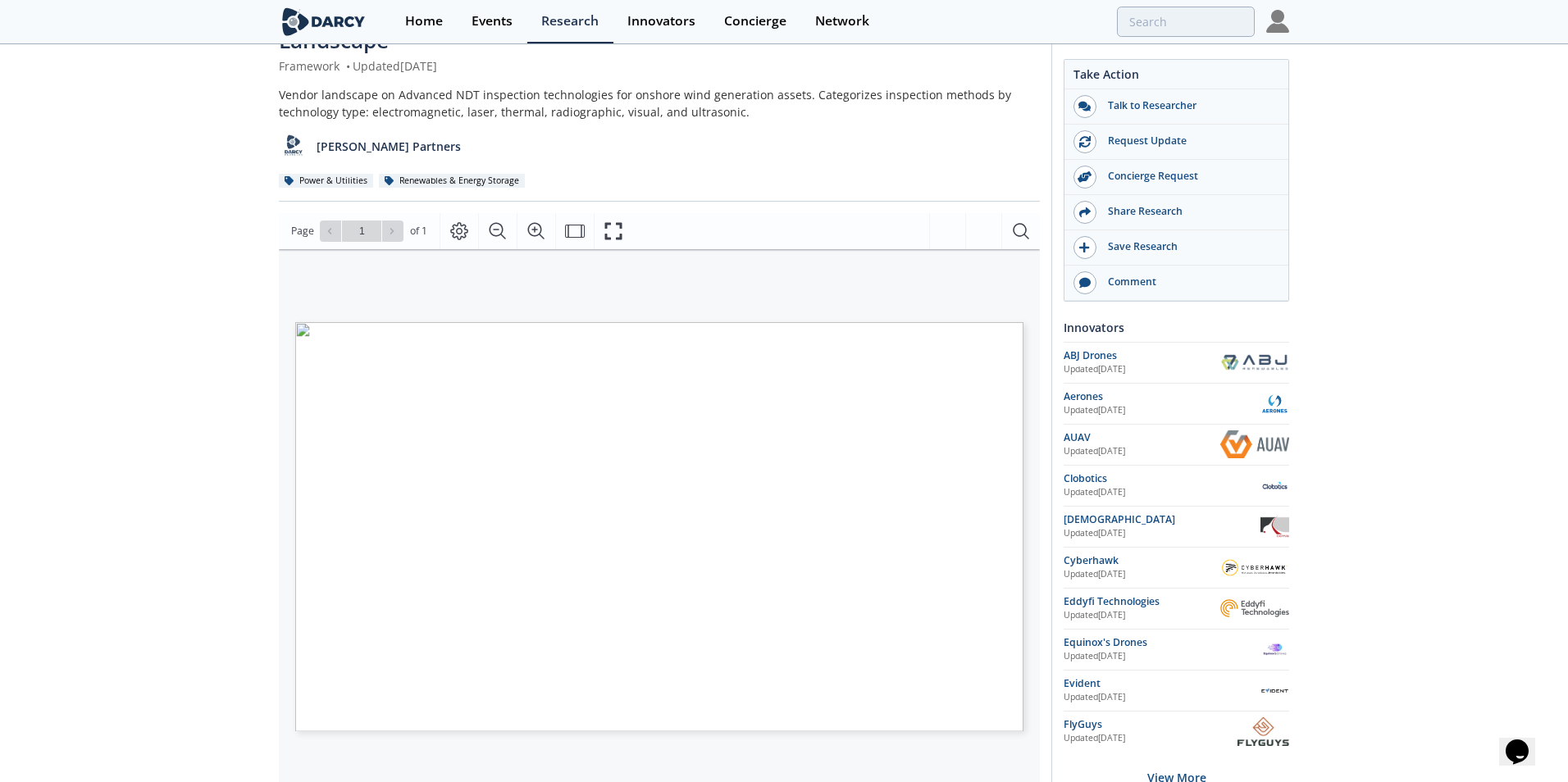
click at [741, 416] on span "Page 1" at bounding box center [1096, 711] width 1451 height 723
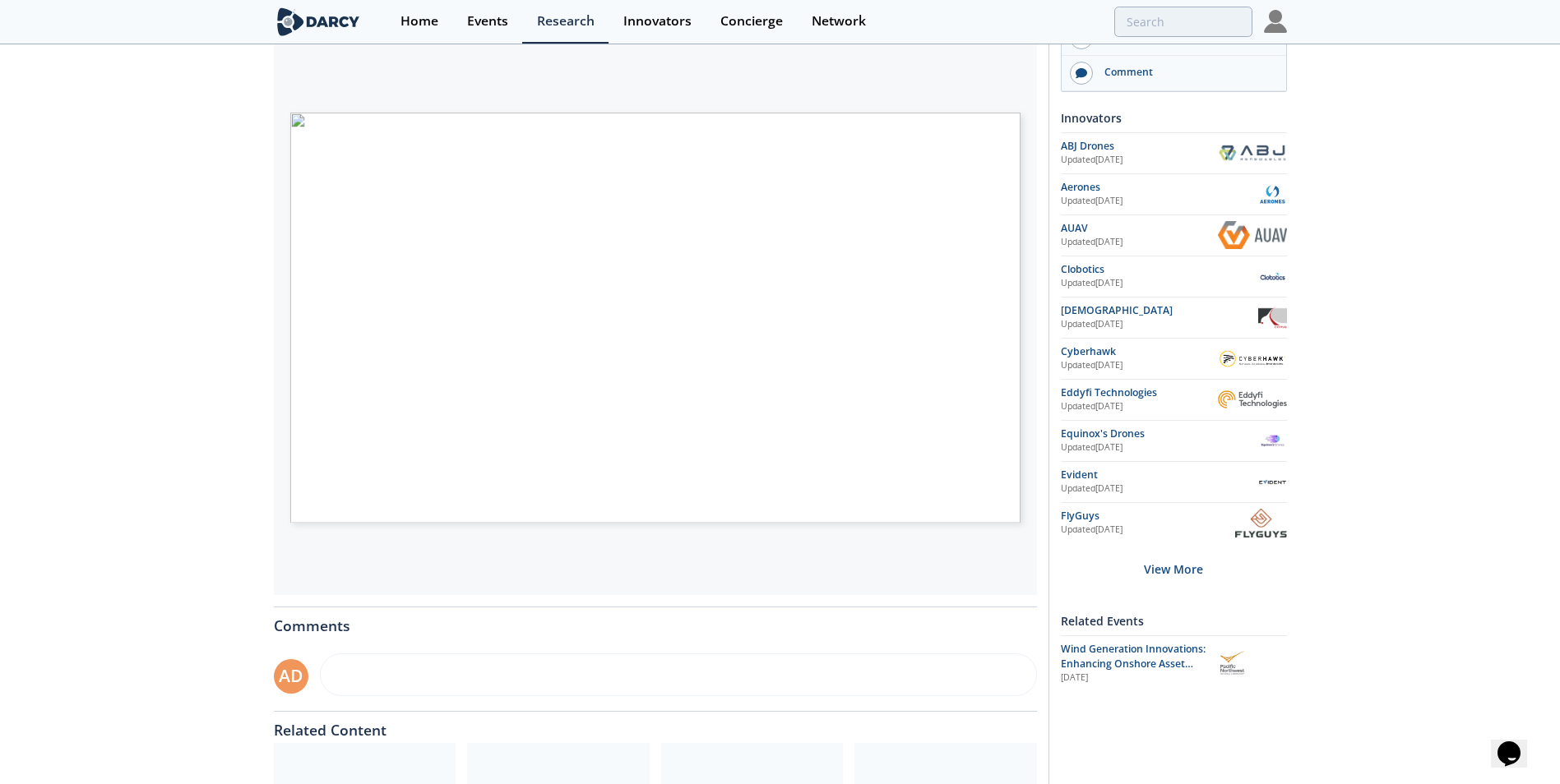
scroll to position [328, 0]
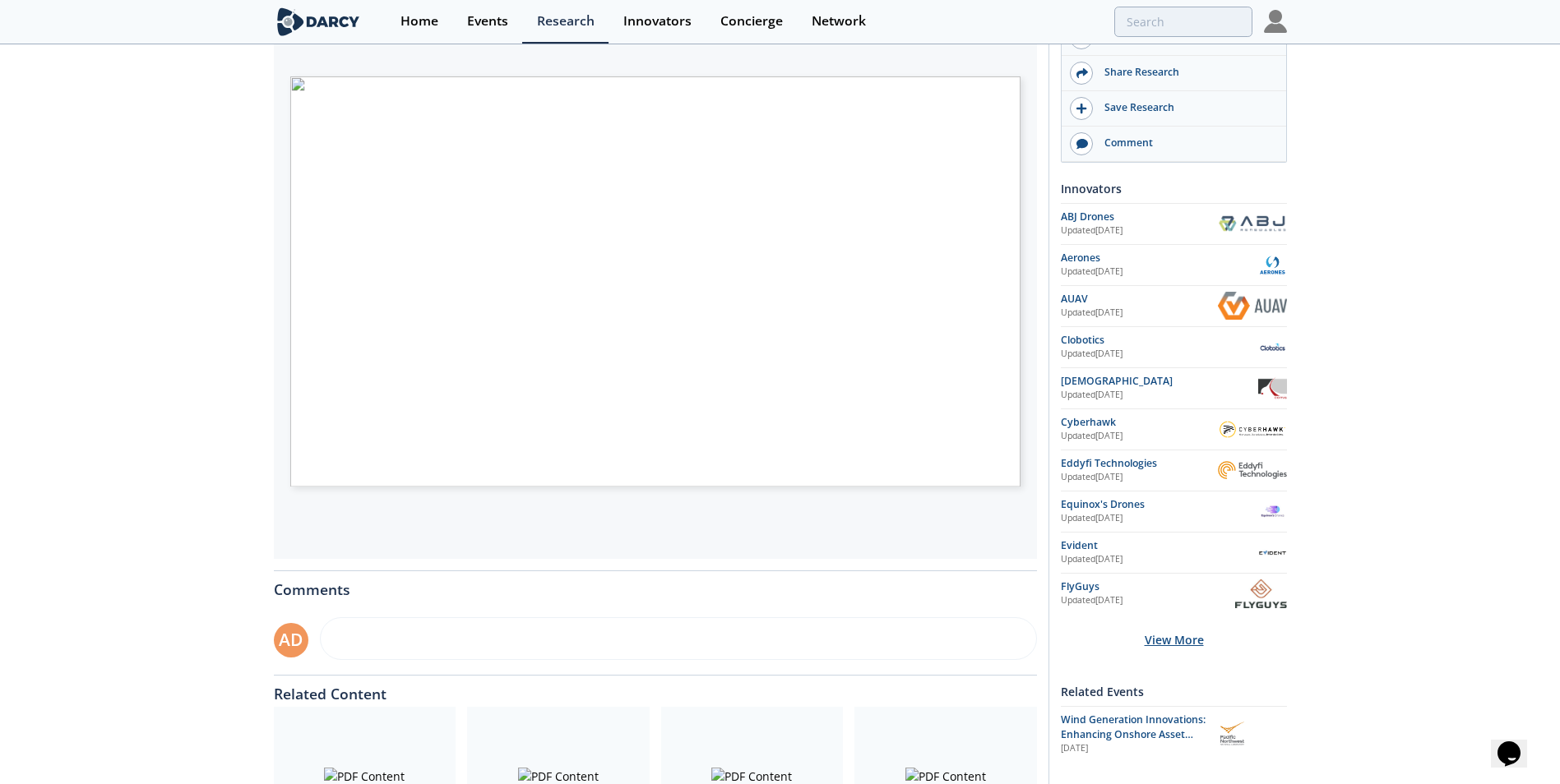
click at [1045, 527] on div "View More" at bounding box center [1173, 640] width 226 height 52
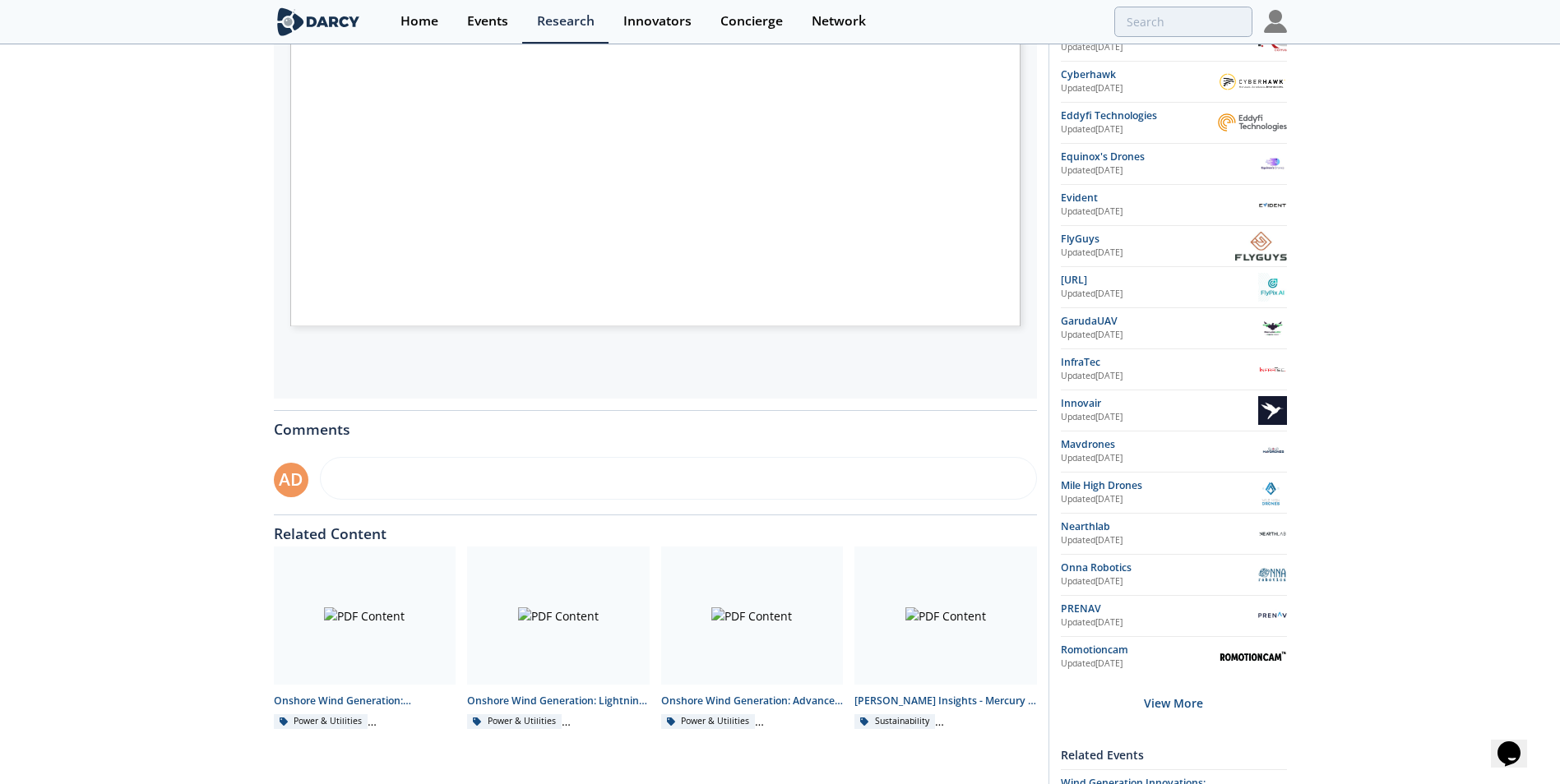
scroll to position [494, 0]
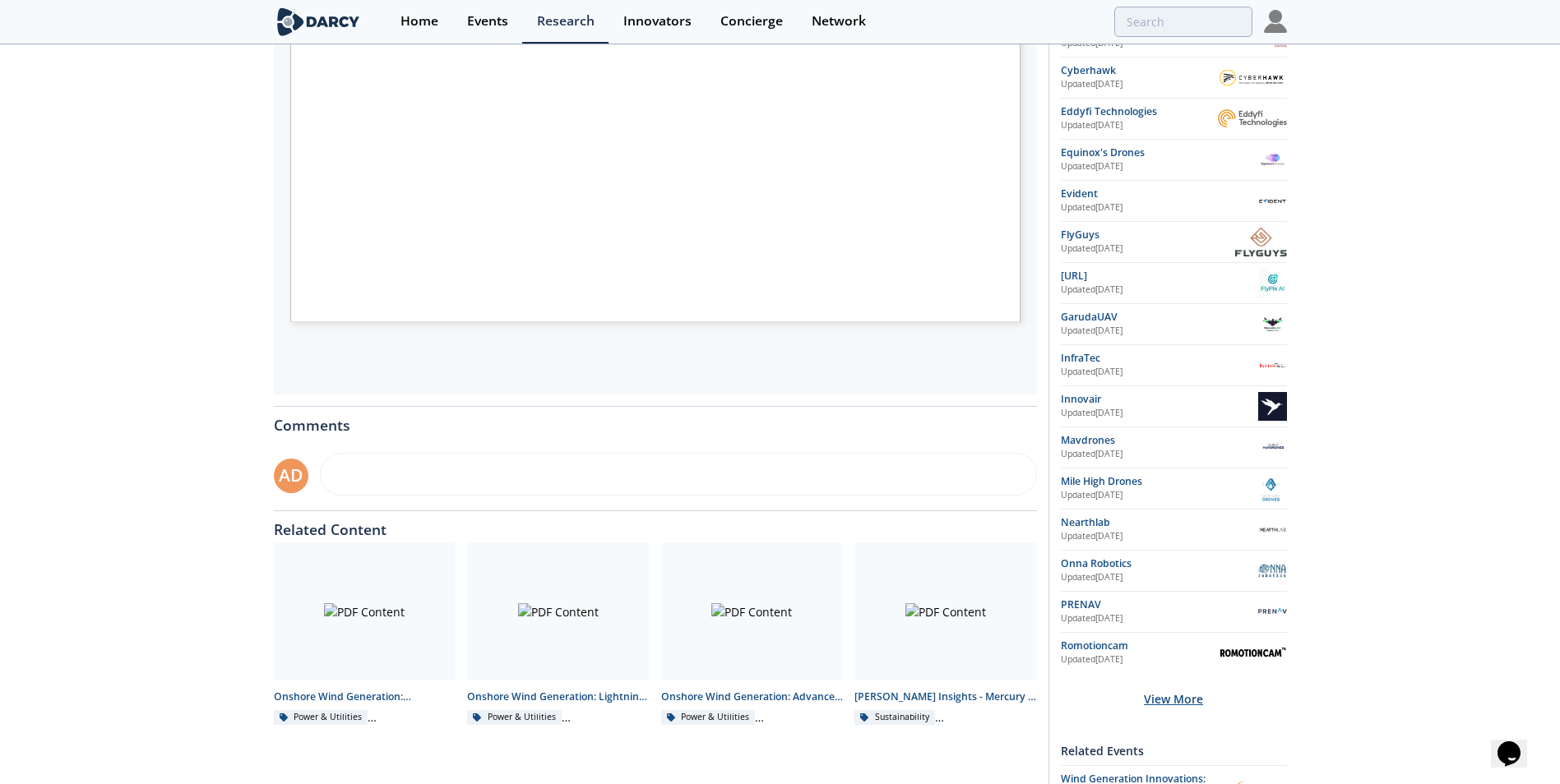
click at [1045, 527] on div "View More" at bounding box center [1173, 699] width 226 height 52
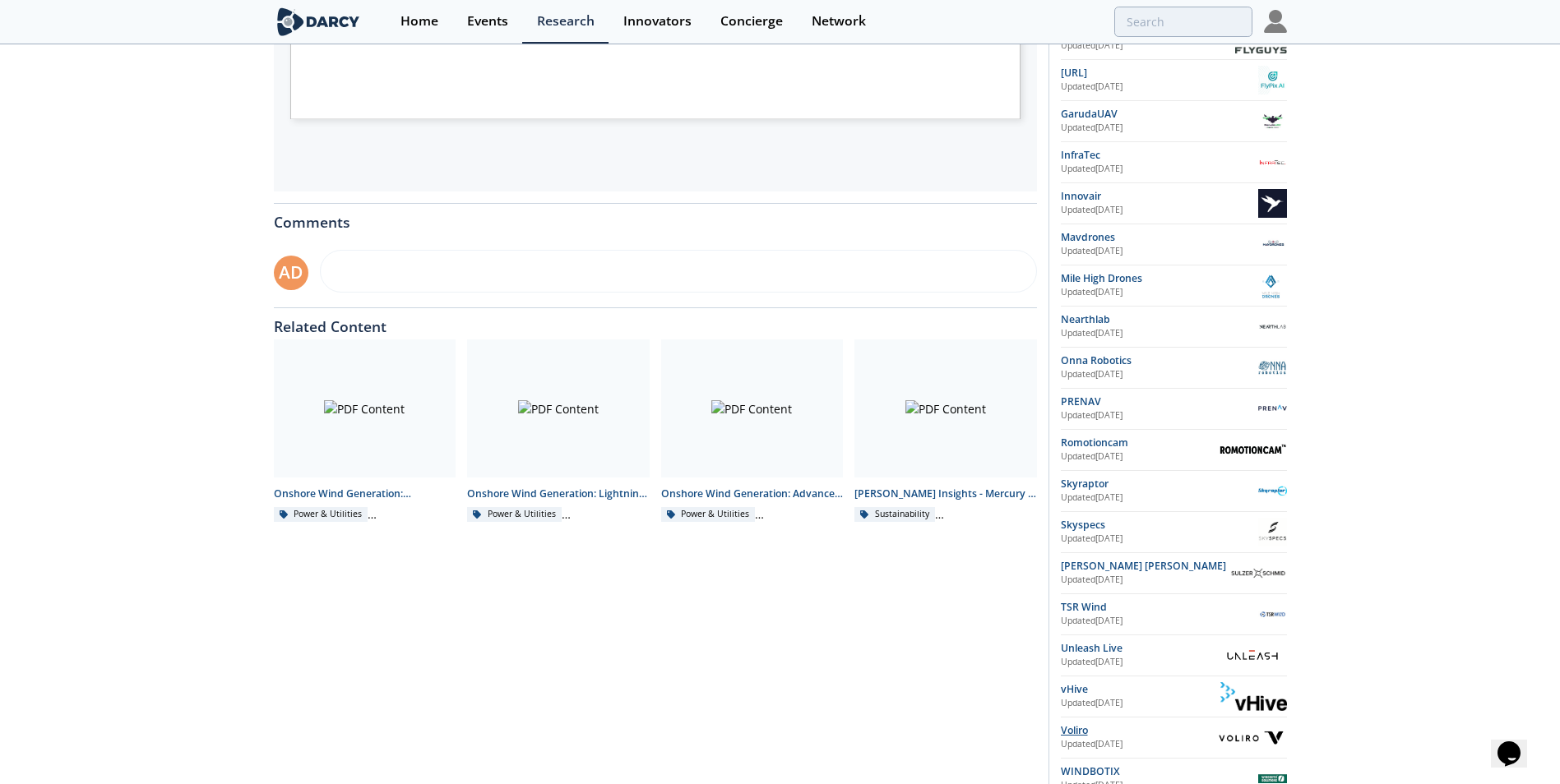
scroll to position [740, 0]
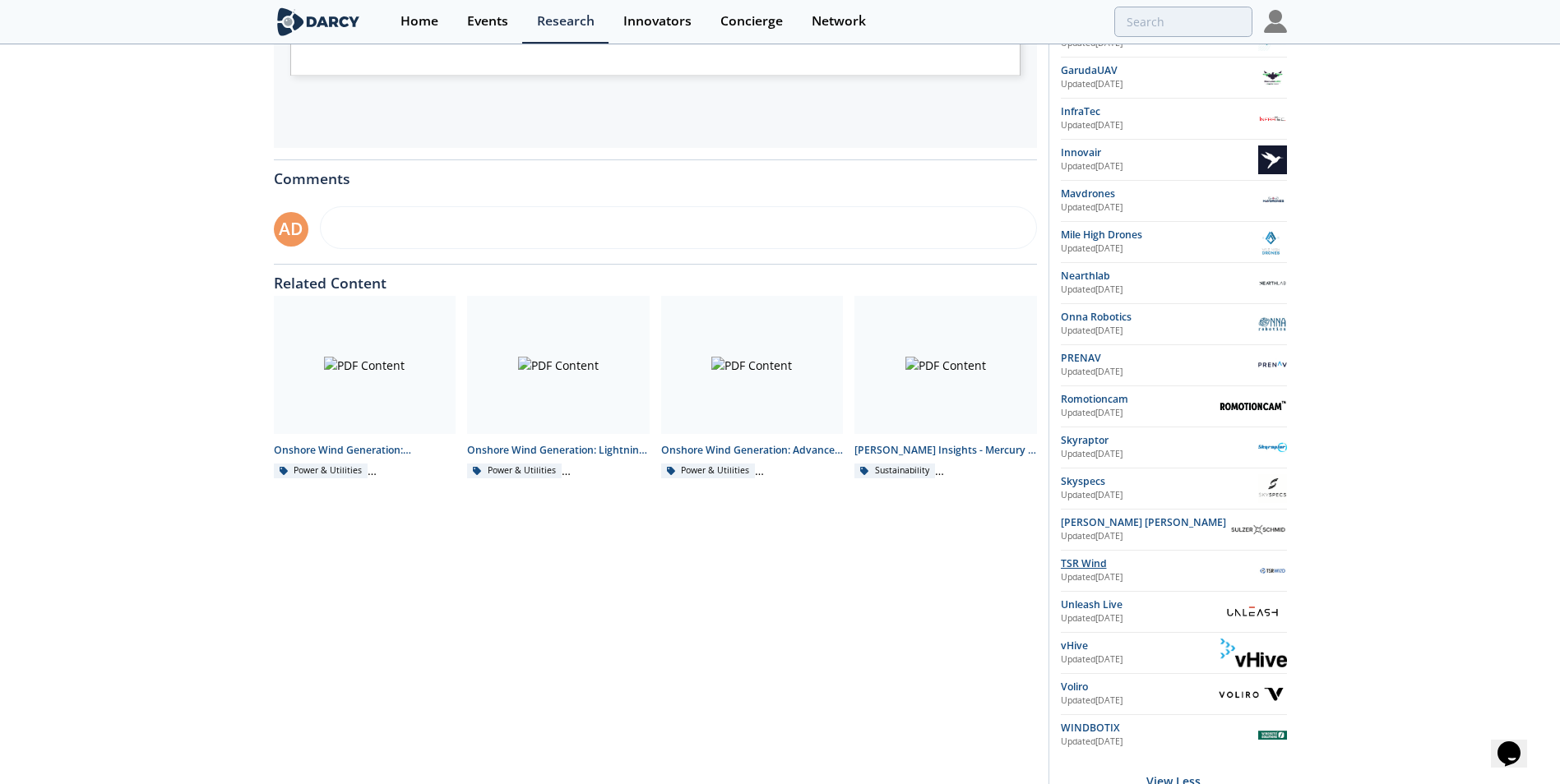
click at [1045, 527] on div "TSR Wind" at bounding box center [1159, 564] width 197 height 15
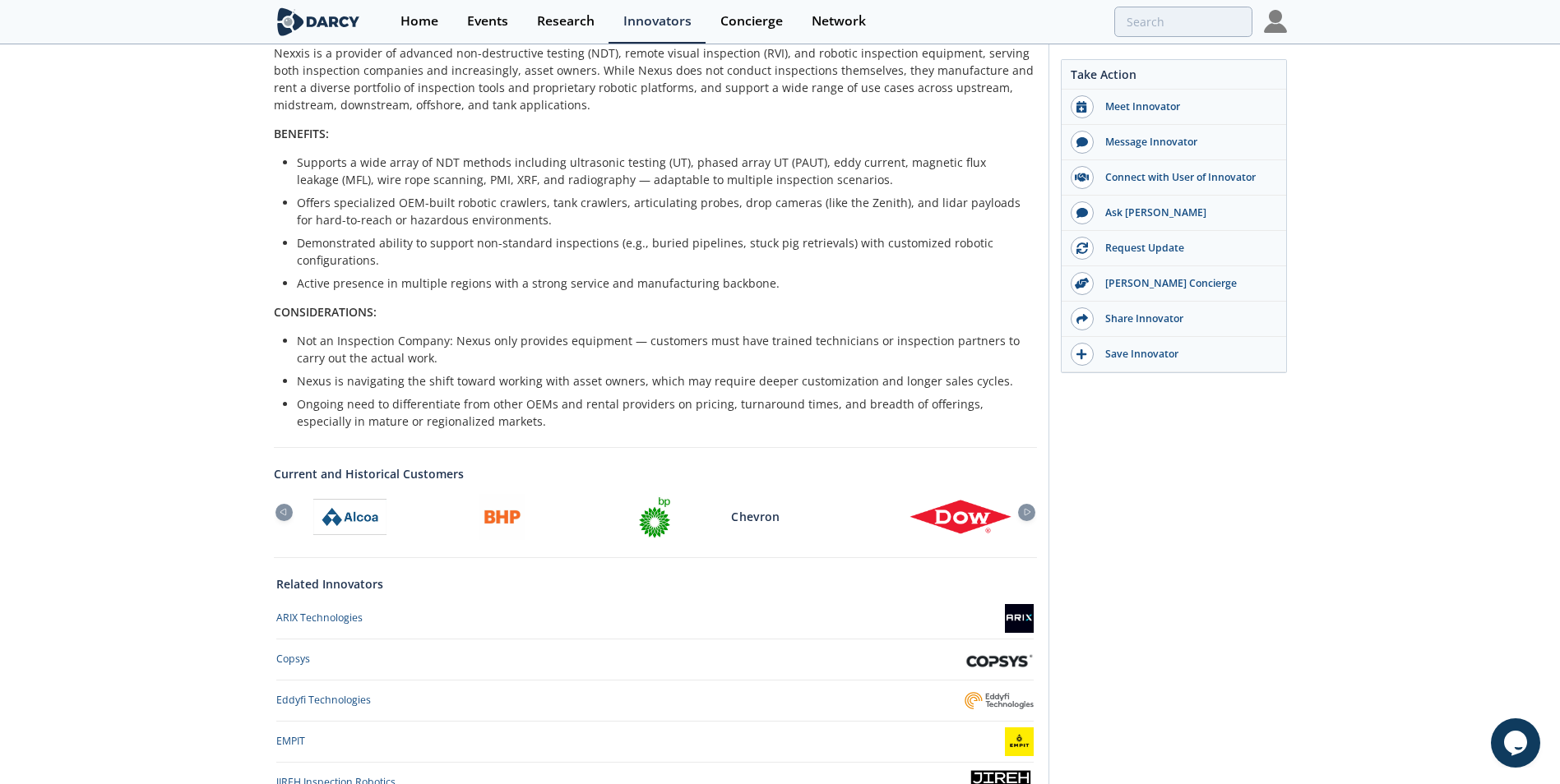
scroll to position [86, 0]
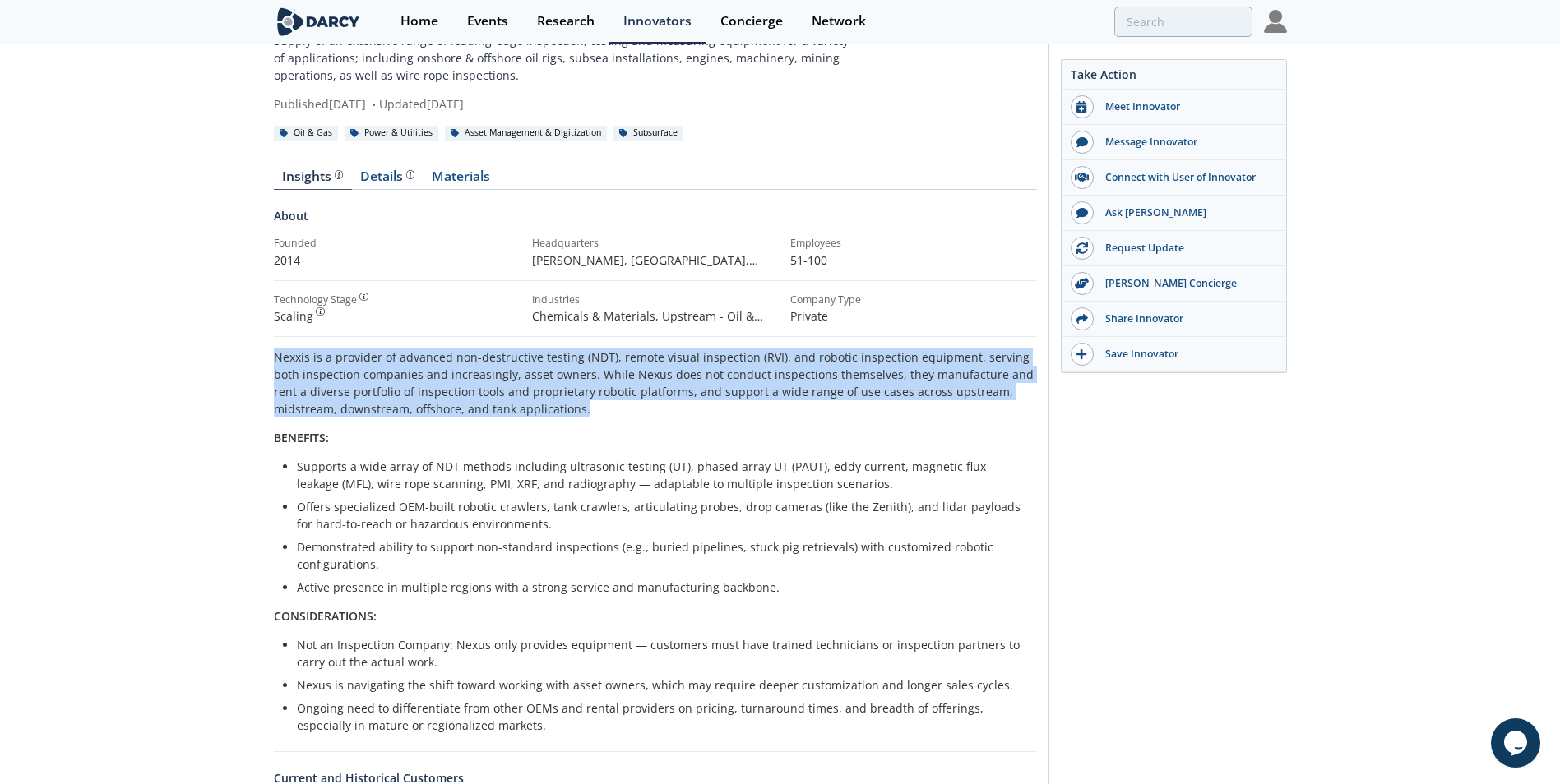
drag, startPoint x: 274, startPoint y: 349, endPoint x: 534, endPoint y: 406, distance: 266.2
click at [534, 406] on p "Nexxis is a provider of advanced non-destructive testing (NDT), remote visual i…" at bounding box center [655, 383] width 763 height 69
copy p "Nexxis is a provider of advanced non-destructive testing (NDT), remote visual i…"
click at [1227, 537] on div "Take Action Meet Innovator Message Innovator Connect with User of Innovator Ask…" at bounding box center [1167, 554] width 239 height 1159
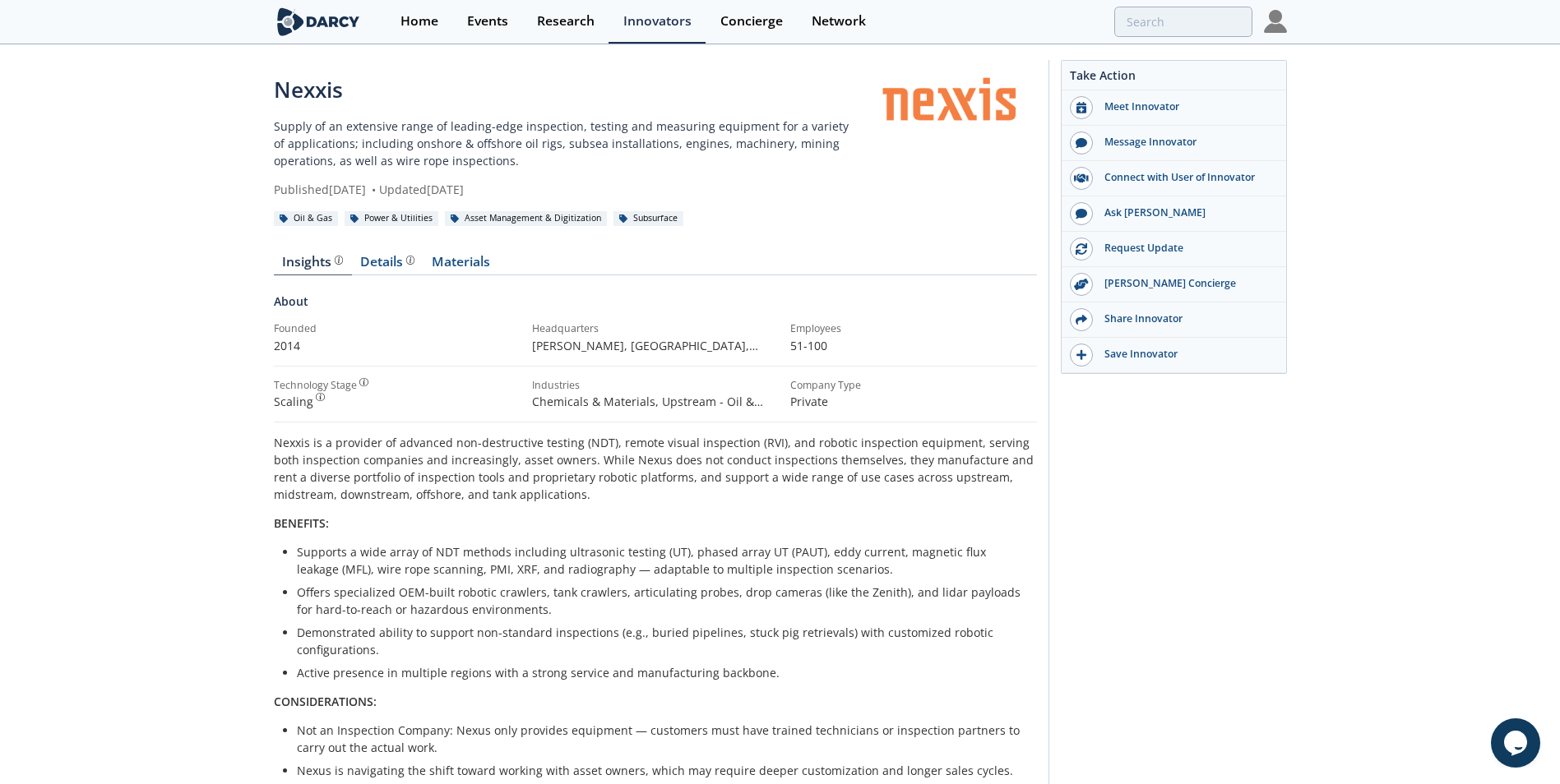
scroll to position [0, 0]
